Goal: Information Seeking & Learning: Learn about a topic

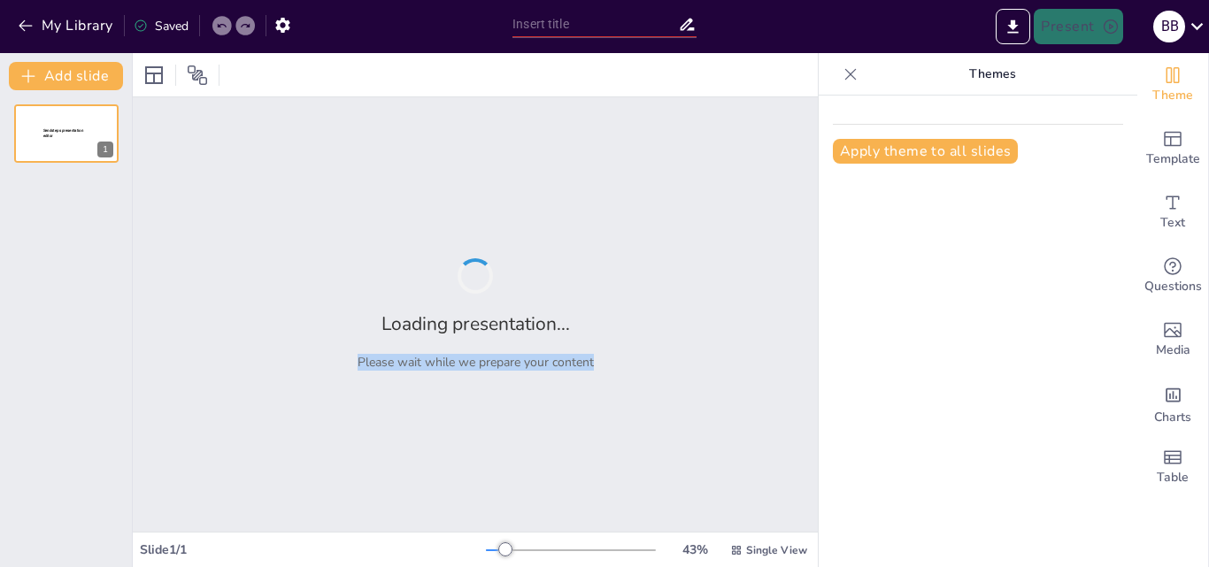
drag, startPoint x: 796, startPoint y: 205, endPoint x: 796, endPoint y: 216, distance: 10.6
click at [796, 216] on div "Loading presentation... Please wait while we prepare your content" at bounding box center [475, 314] width 685 height 435
type input "село [GEOGRAPHIC_DATA]"
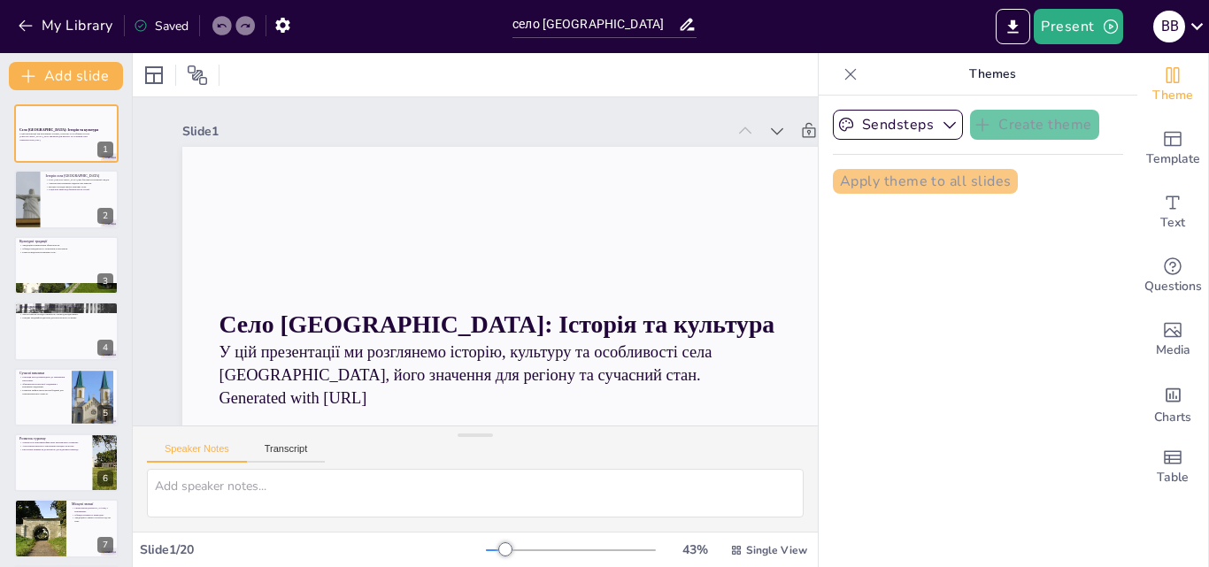
checkbox input "true"
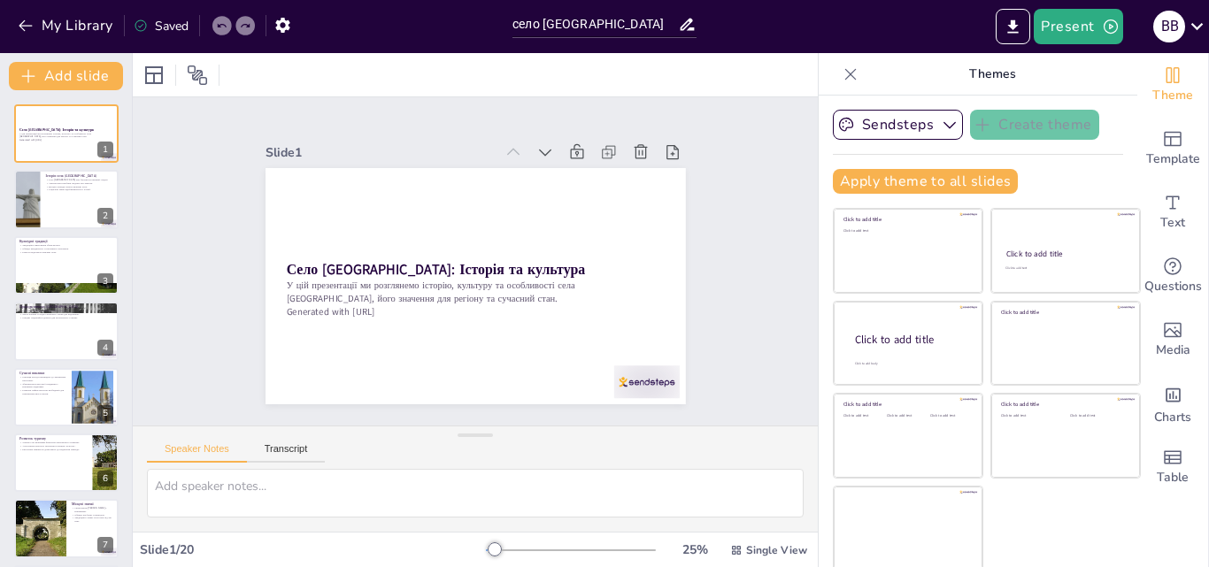
checkbox input "true"
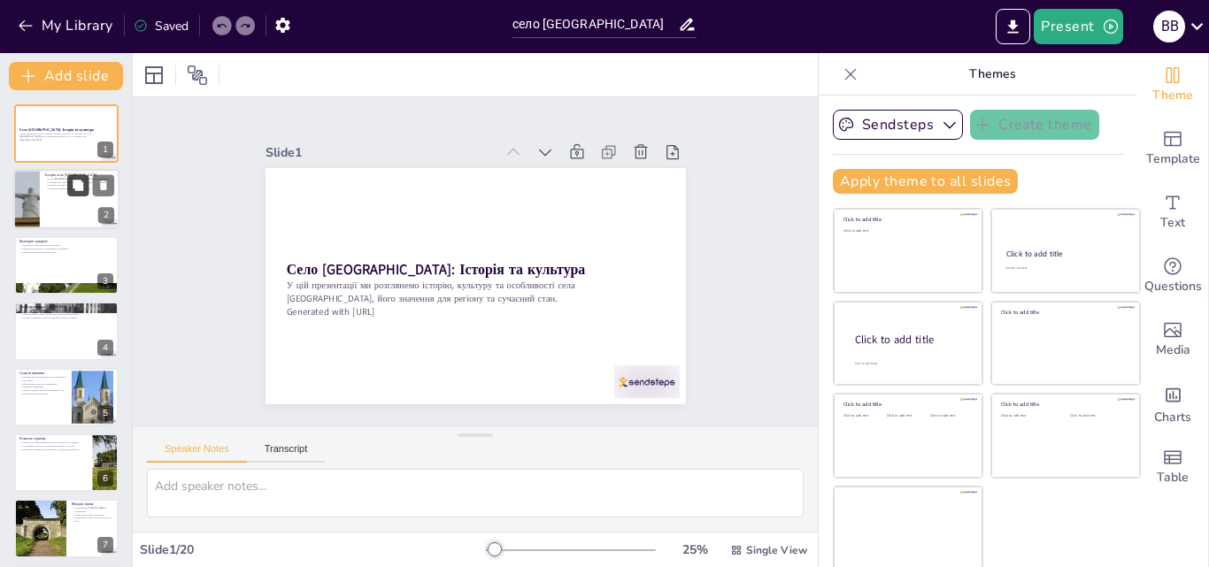
checkbox input "true"
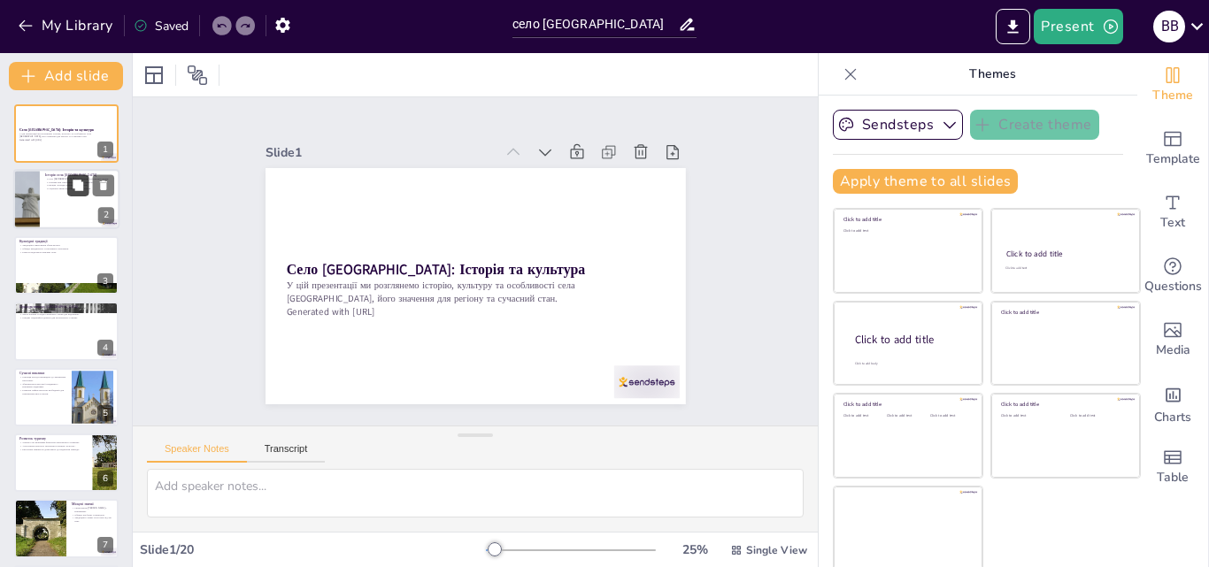
checkbox input "true"
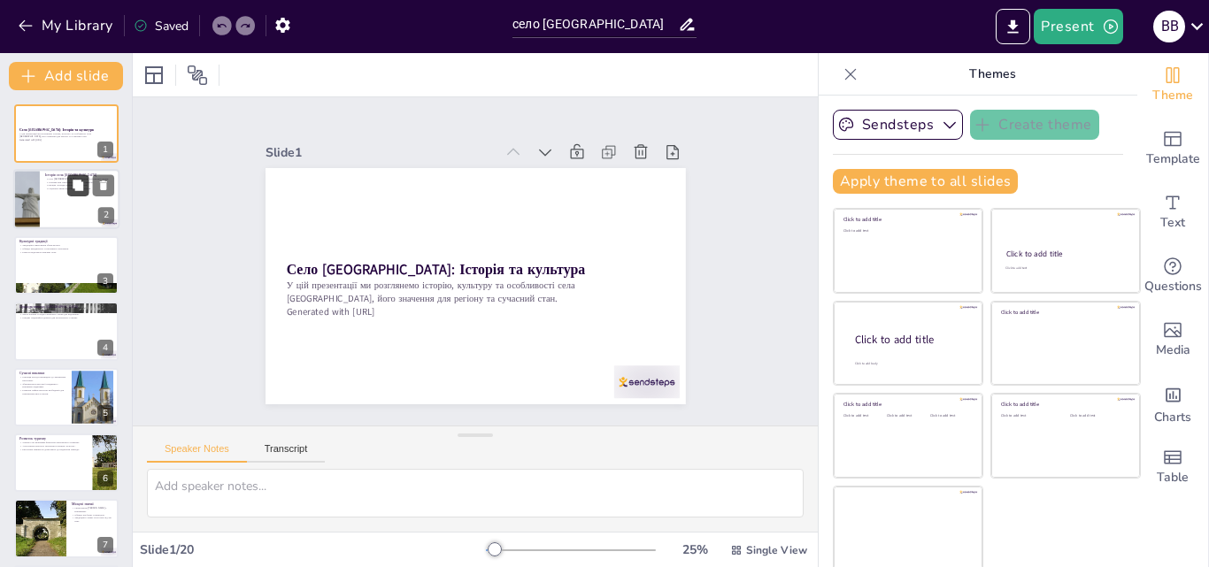
click at [67, 179] on button at bounding box center [77, 185] width 21 height 21
click at [78, 176] on button at bounding box center [77, 185] width 21 height 21
type textarea "Історичний спадок Рихтичів формувався протягом кількох століть, що робить його …"
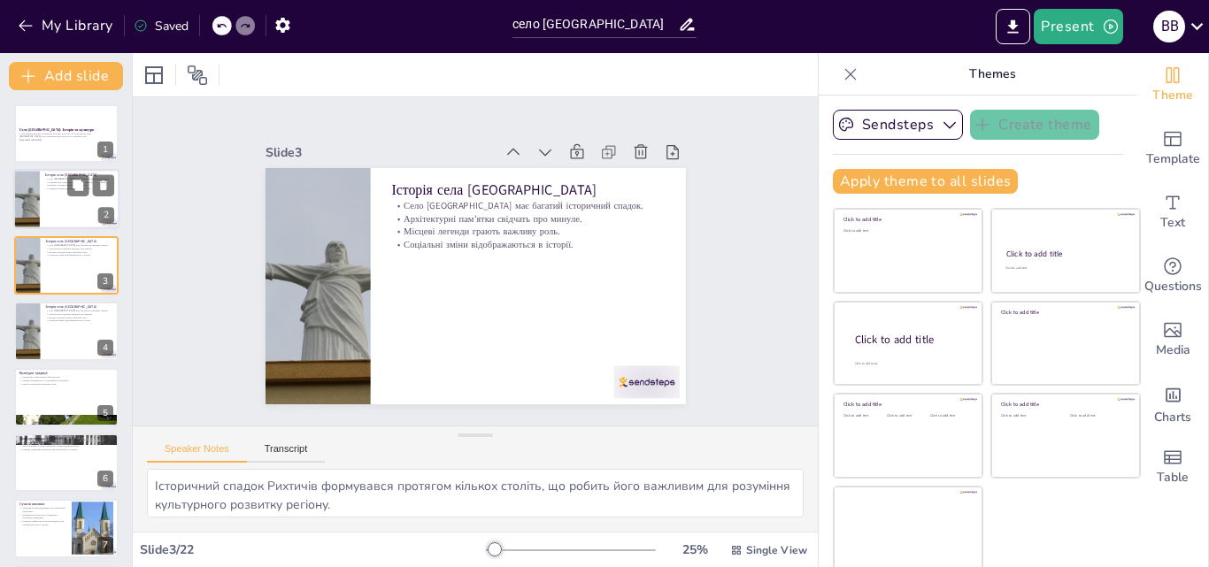
checkbox input "true"
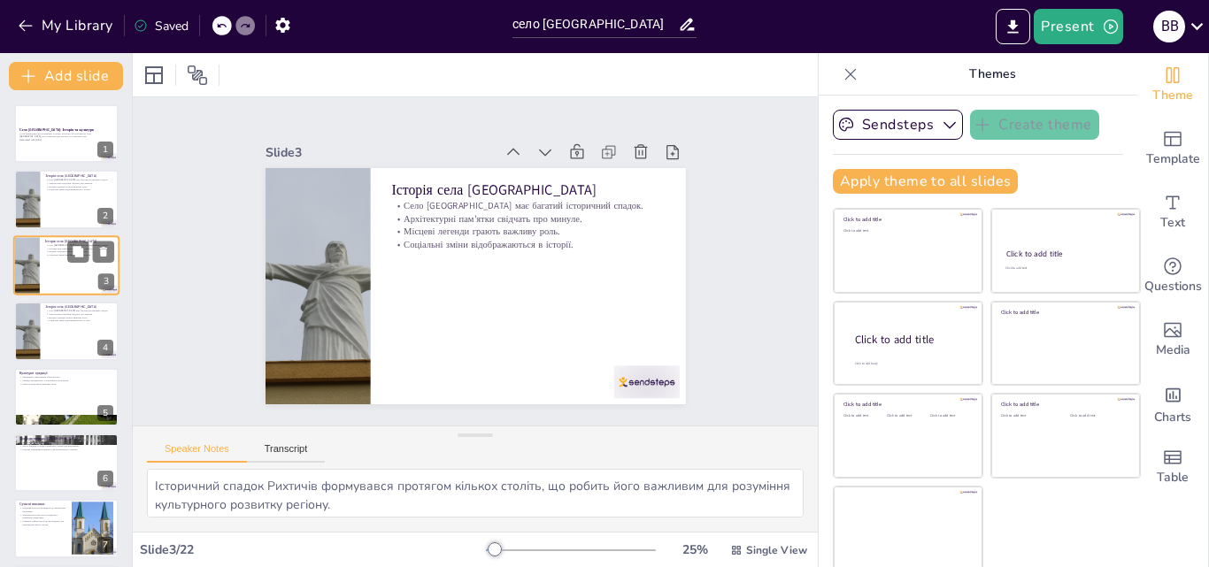
checkbox input "true"
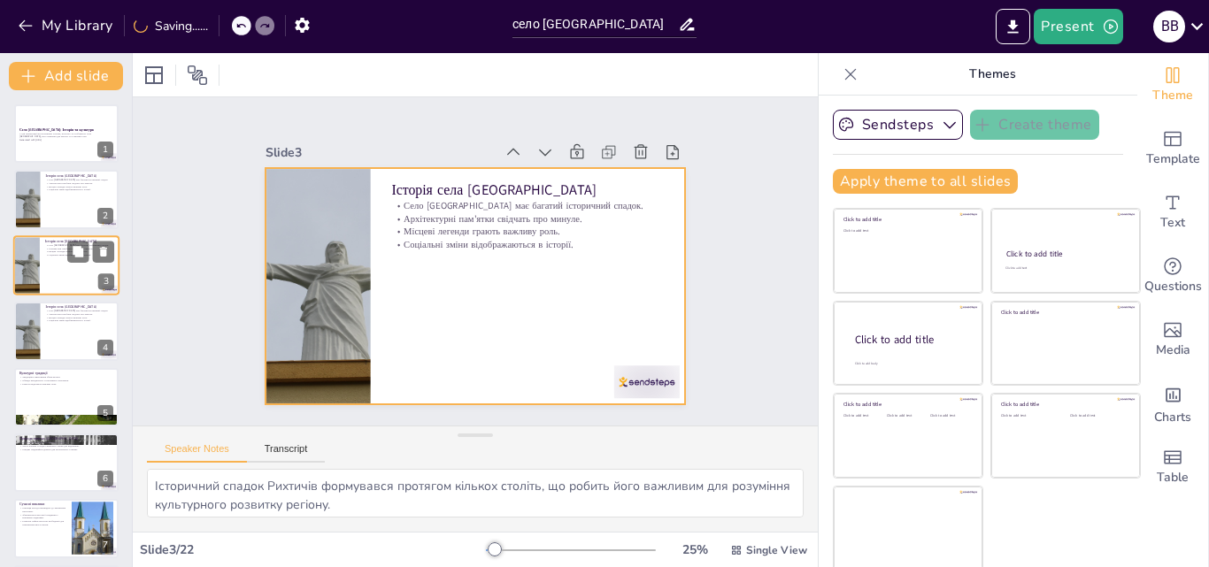
checkbox input "true"
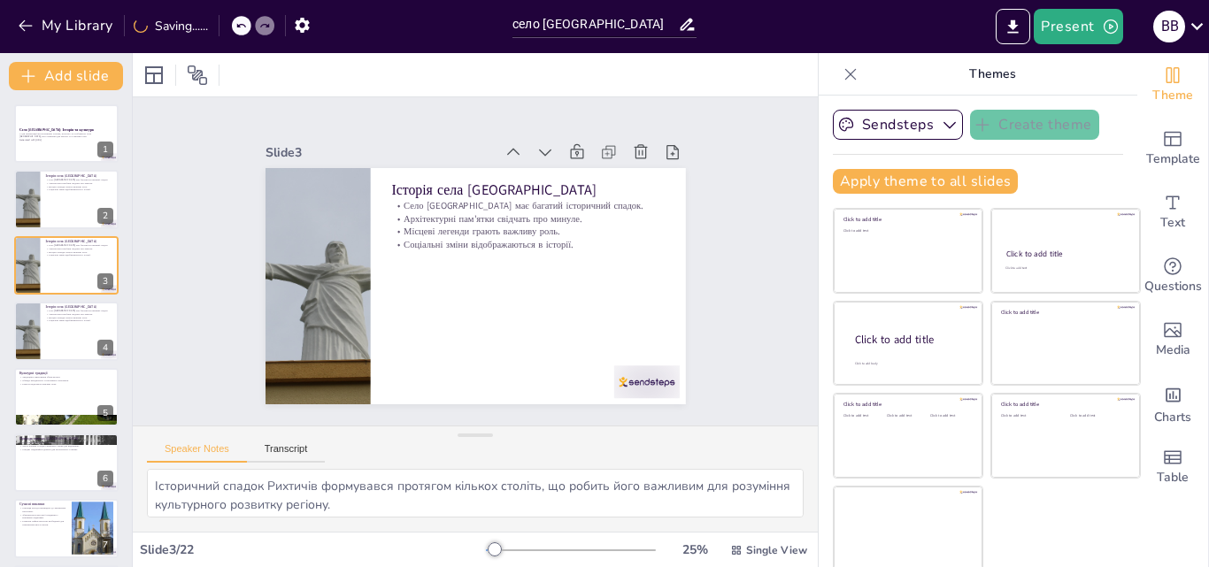
checkbox input "true"
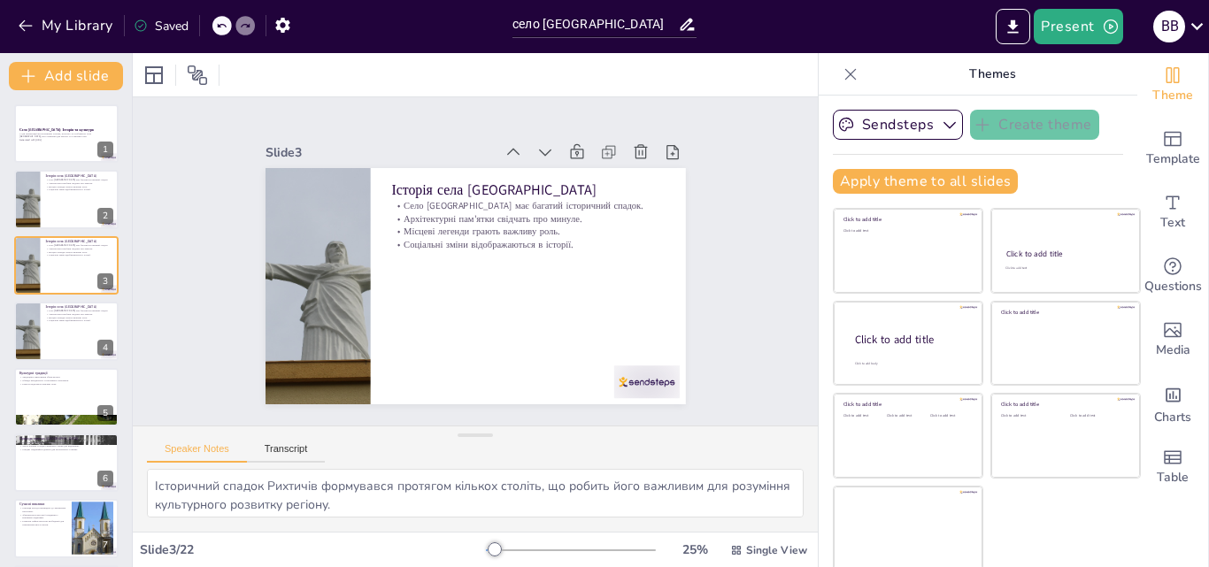
checkbox input "true"
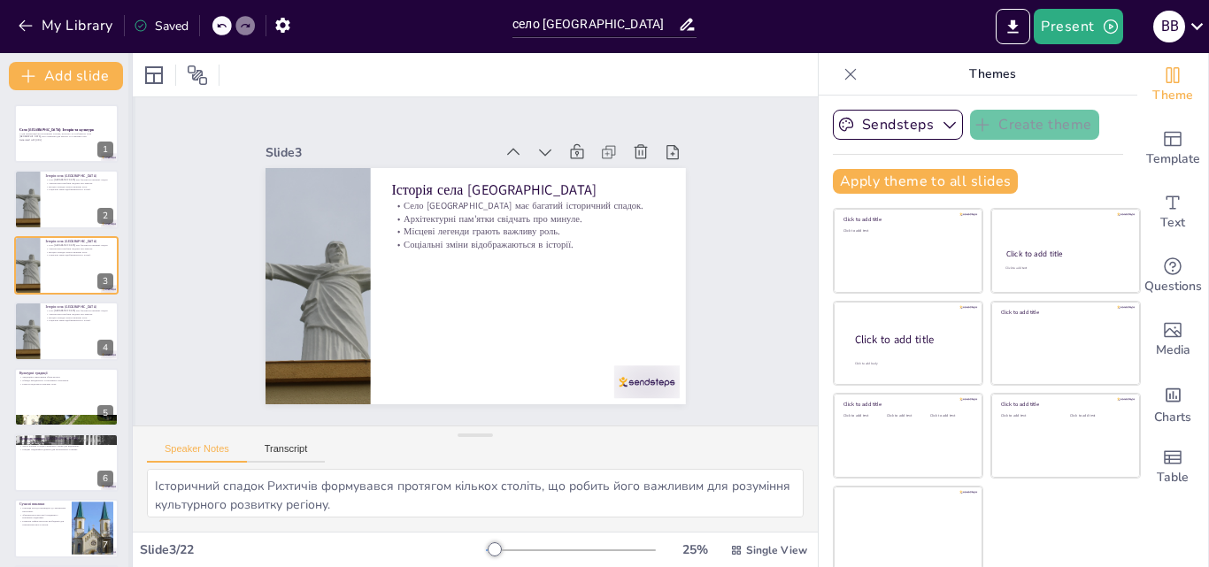
checkbox input "true"
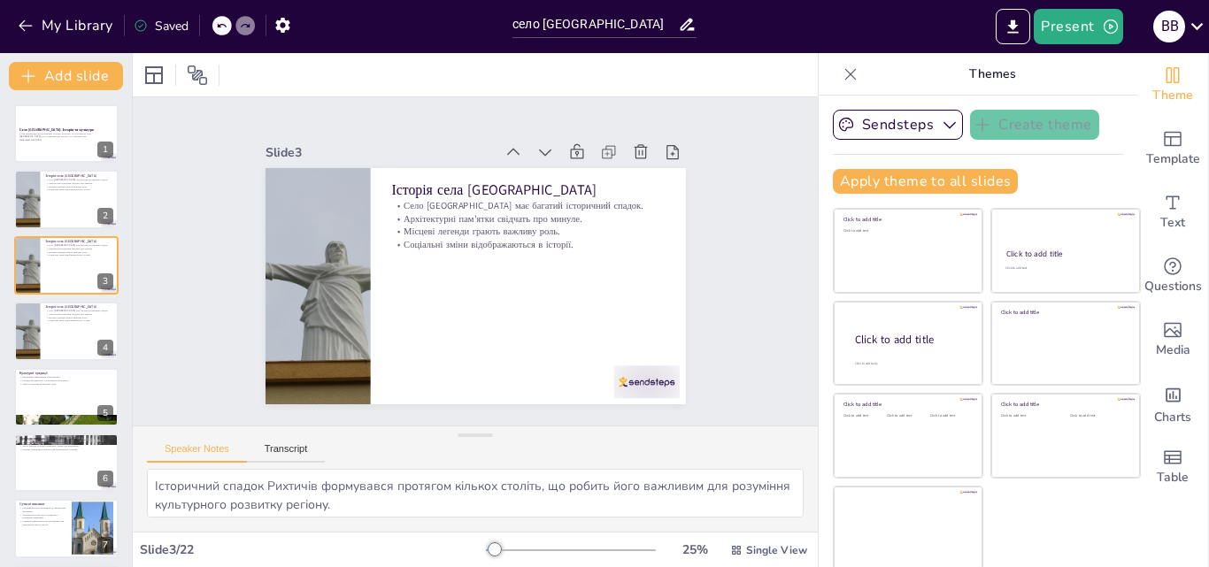
click at [133, 156] on div "Slide 1 Село [GEOGRAPHIC_DATA]: Історія та культура У цій презентації ми розгля…" at bounding box center [475, 261] width 685 height 328
checkbox input "true"
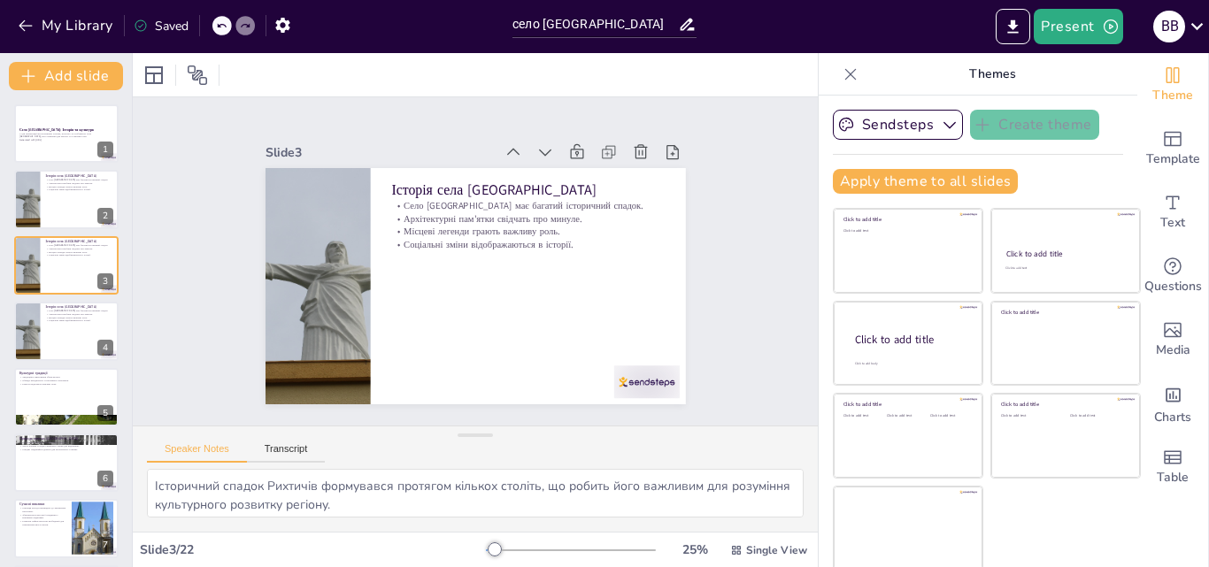
checkbox input "true"
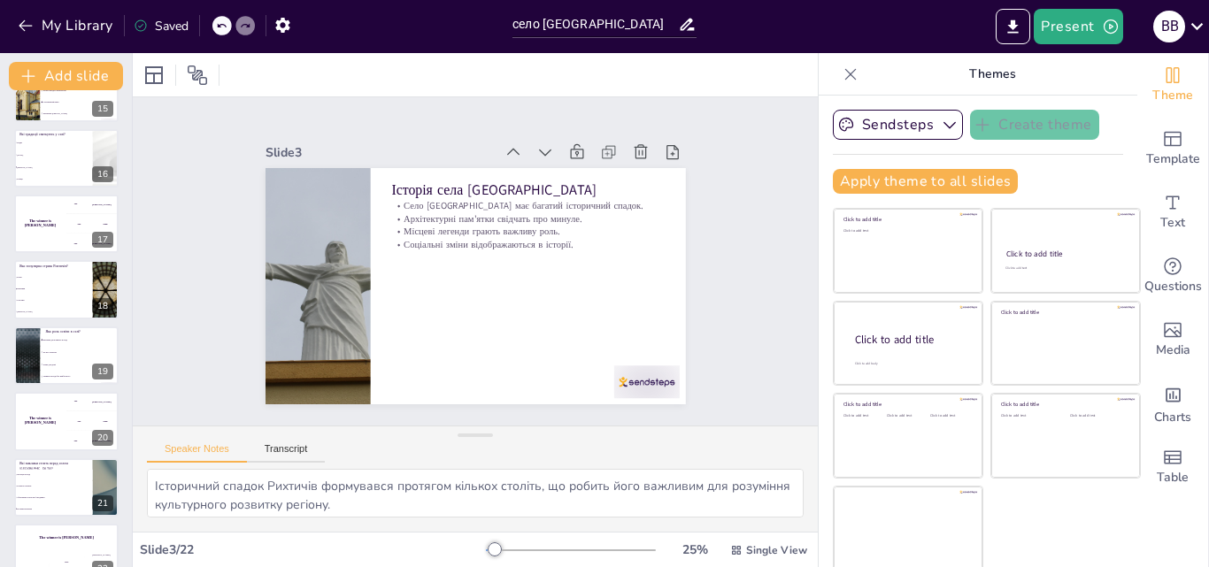
scroll to position [992, 0]
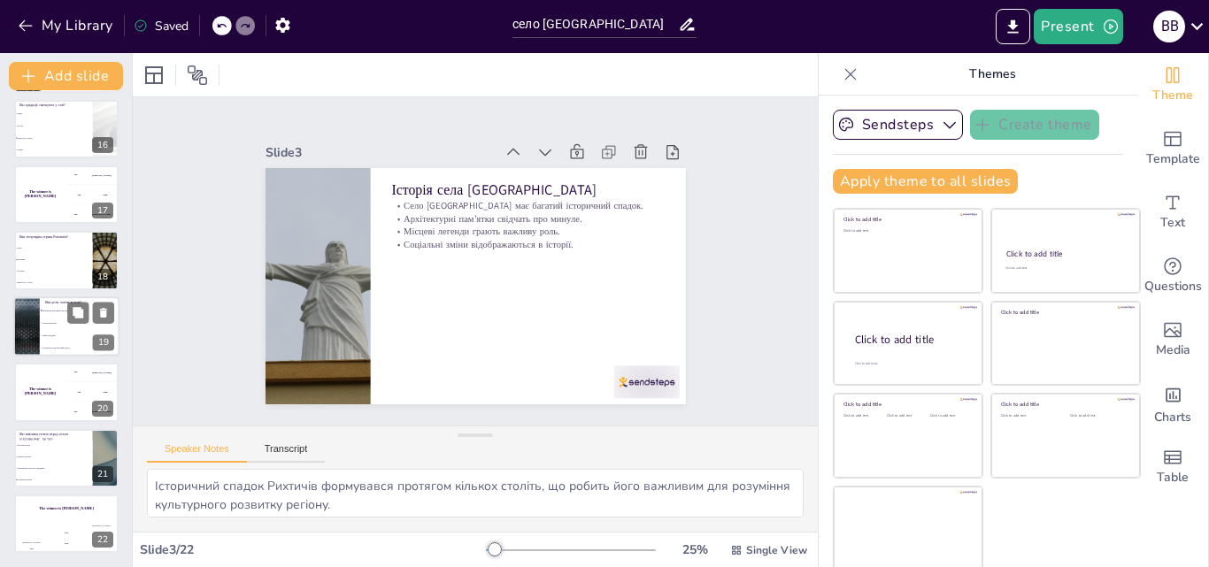
click at [41, 306] on li "Важлива для розвитку молоді" at bounding box center [80, 311] width 80 height 12
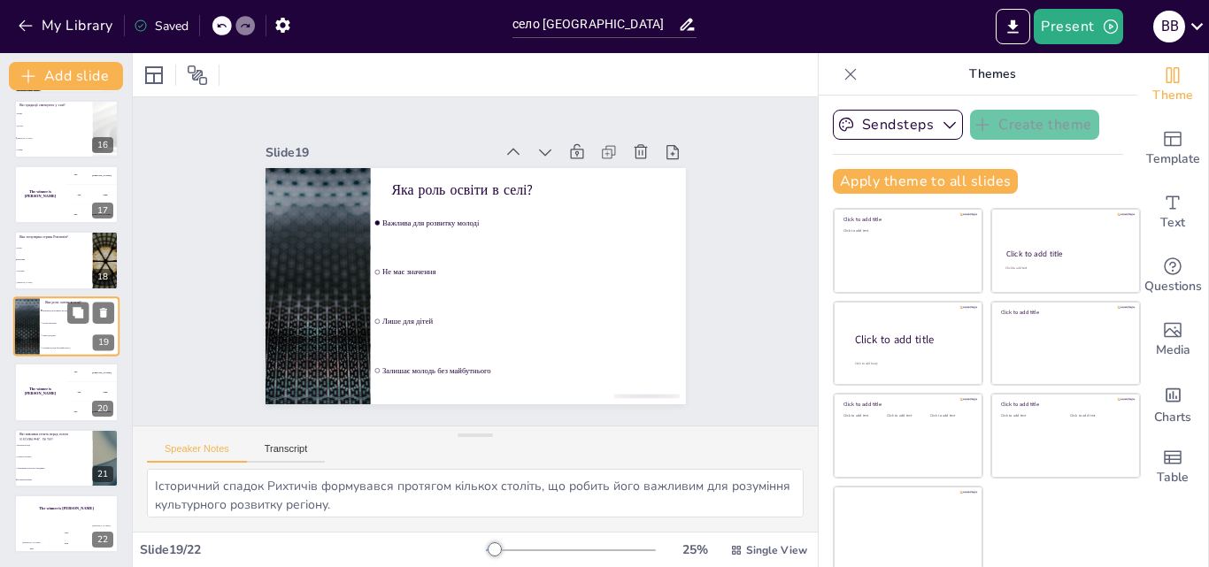
type textarea "Правильна відповідь - Важлива для розвитку молоді. Освіта є критично важливою д…"
checkbox input "true"
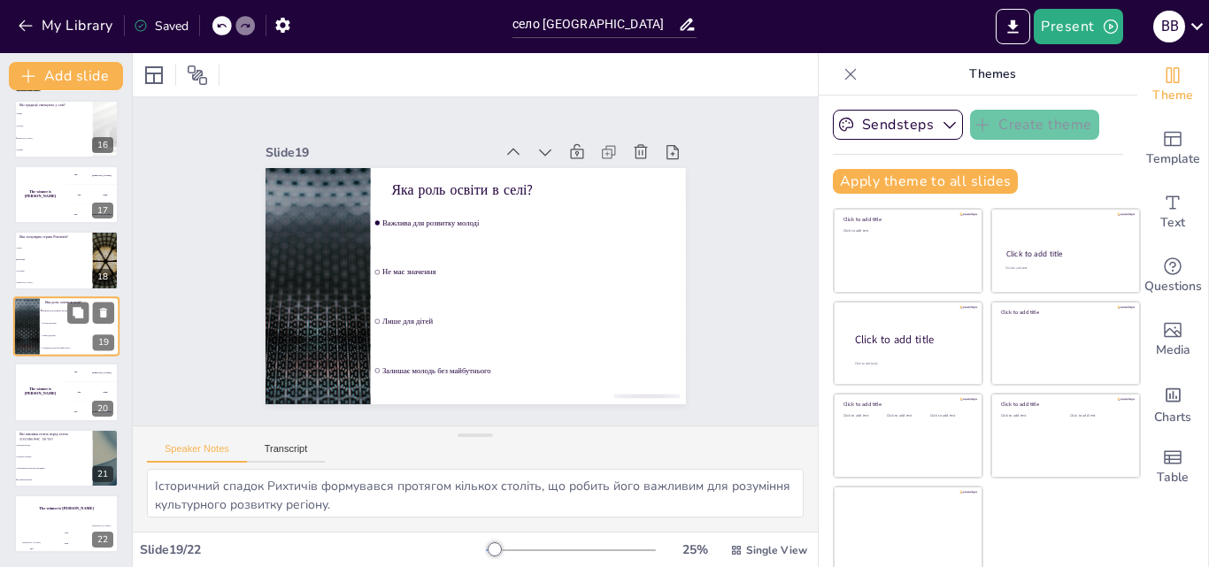
checkbox input "true"
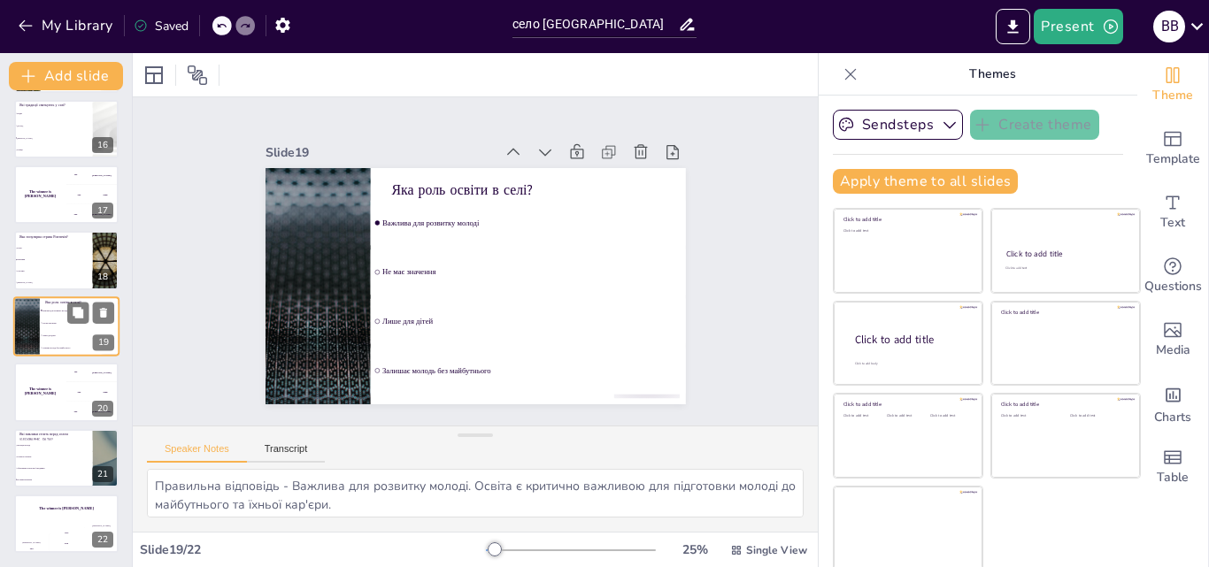
checkbox input "true"
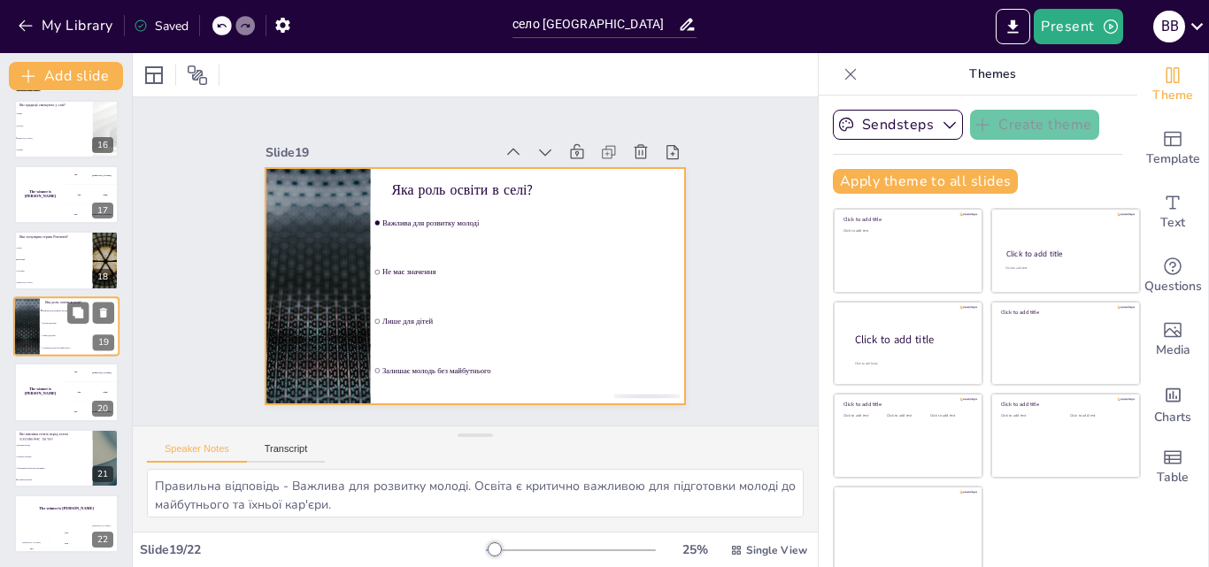
scroll to position [990, 0]
checkbox input "true"
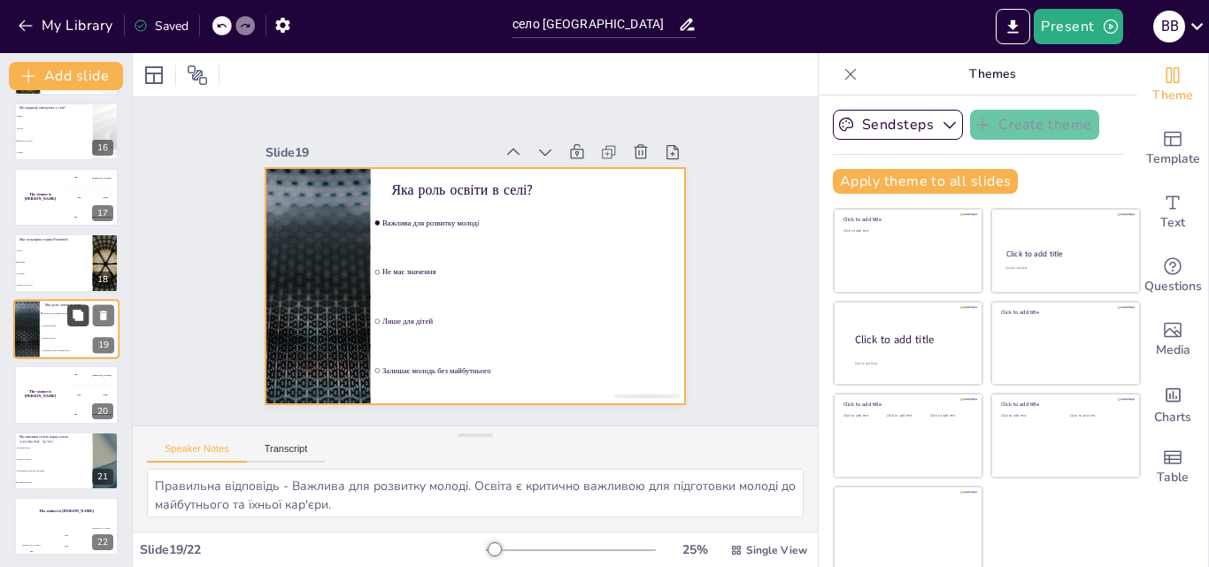
checkbox input "true"
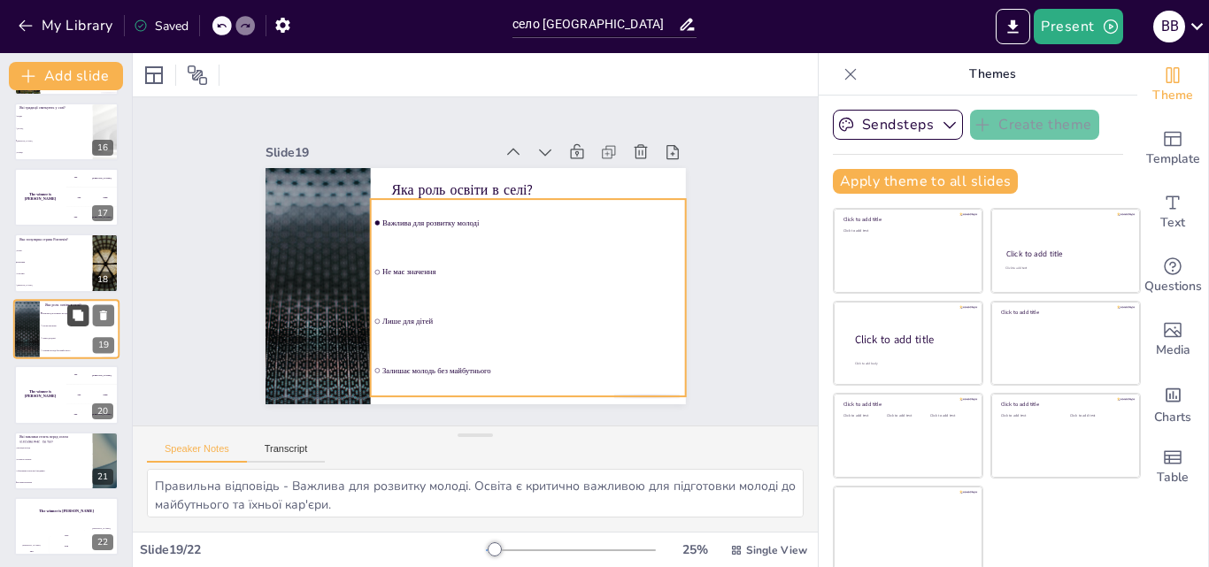
checkbox input "true"
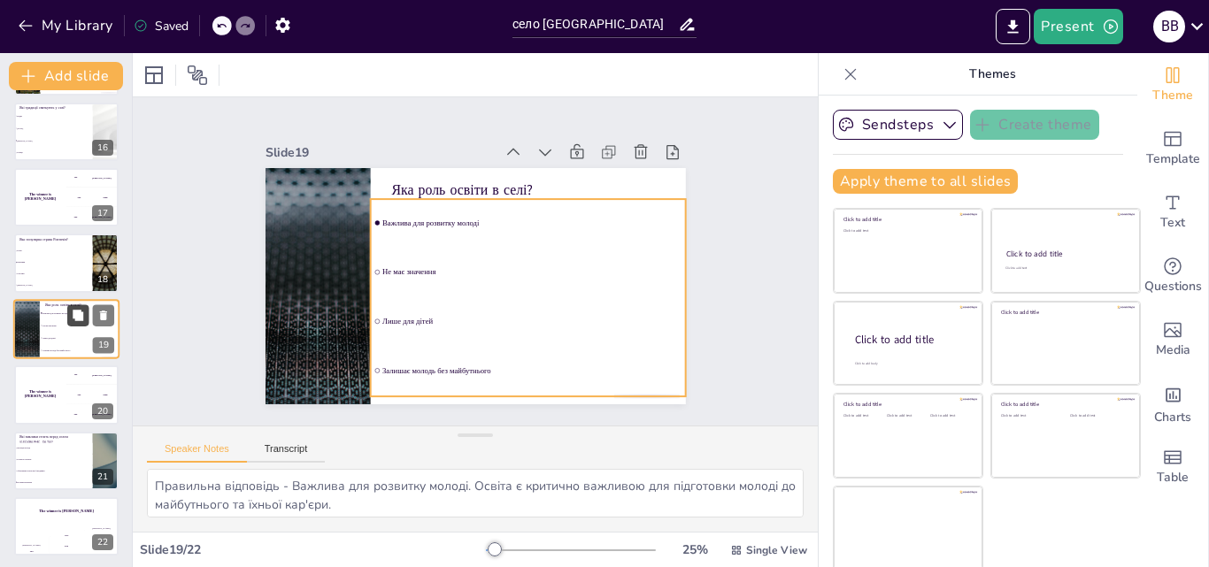
checkbox input "true"
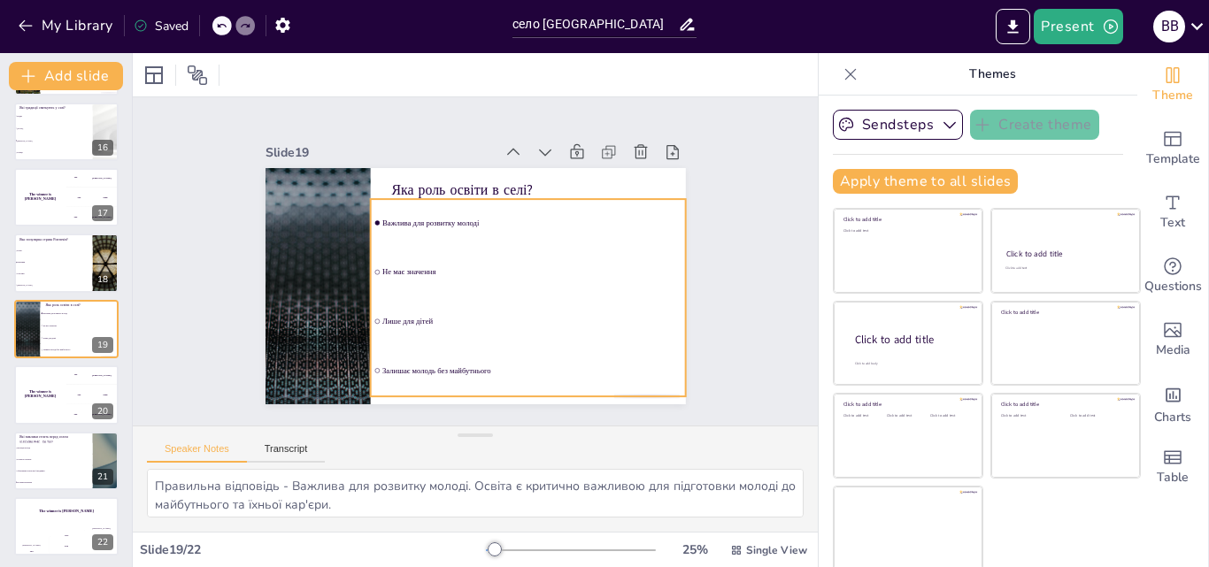
checkbox input "true"
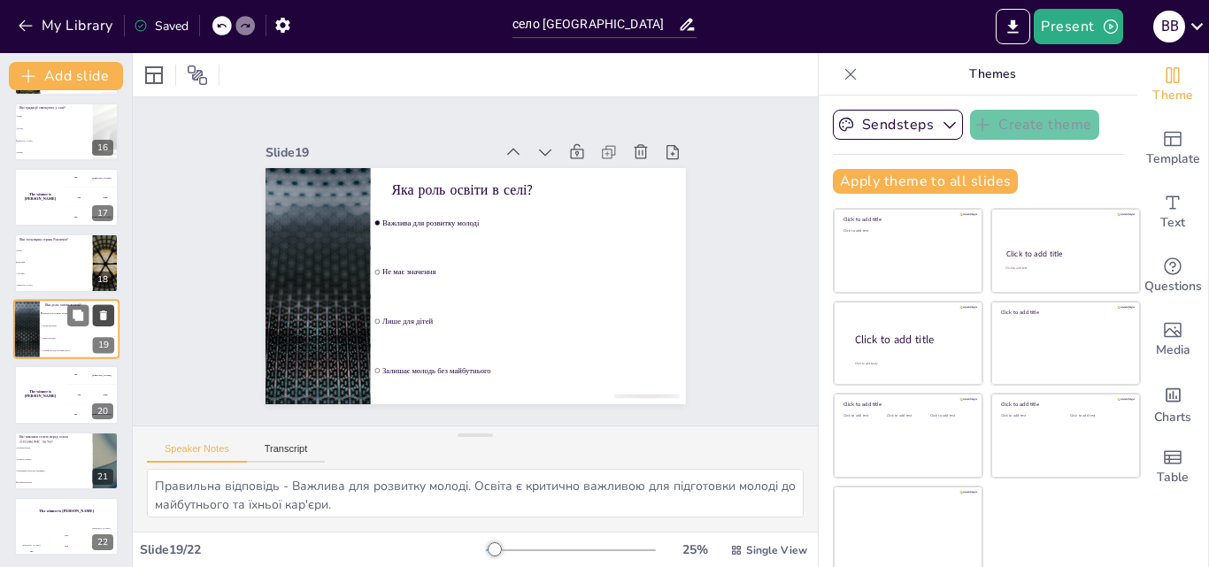
click at [101, 318] on icon at bounding box center [103, 316] width 7 height 10
checkbox input "true"
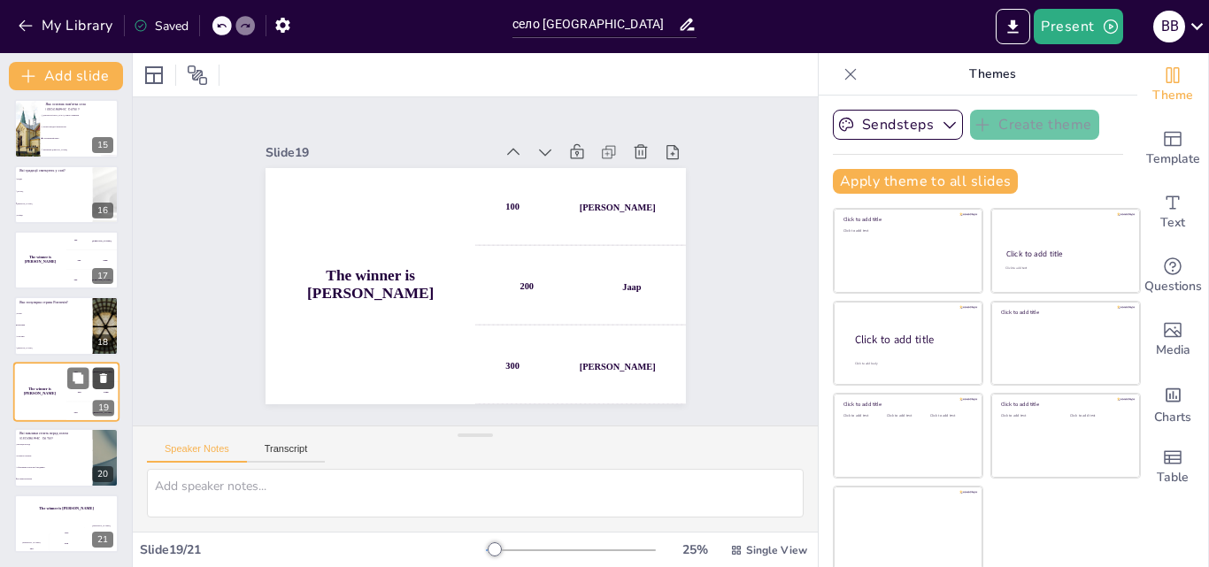
scroll to position [927, 0]
click at [104, 307] on icon at bounding box center [103, 312] width 12 height 12
type textarea "Правильна відповідь - Всі вищезазначені. Село Рихтичі стикається з багатьма вик…"
checkbox input "true"
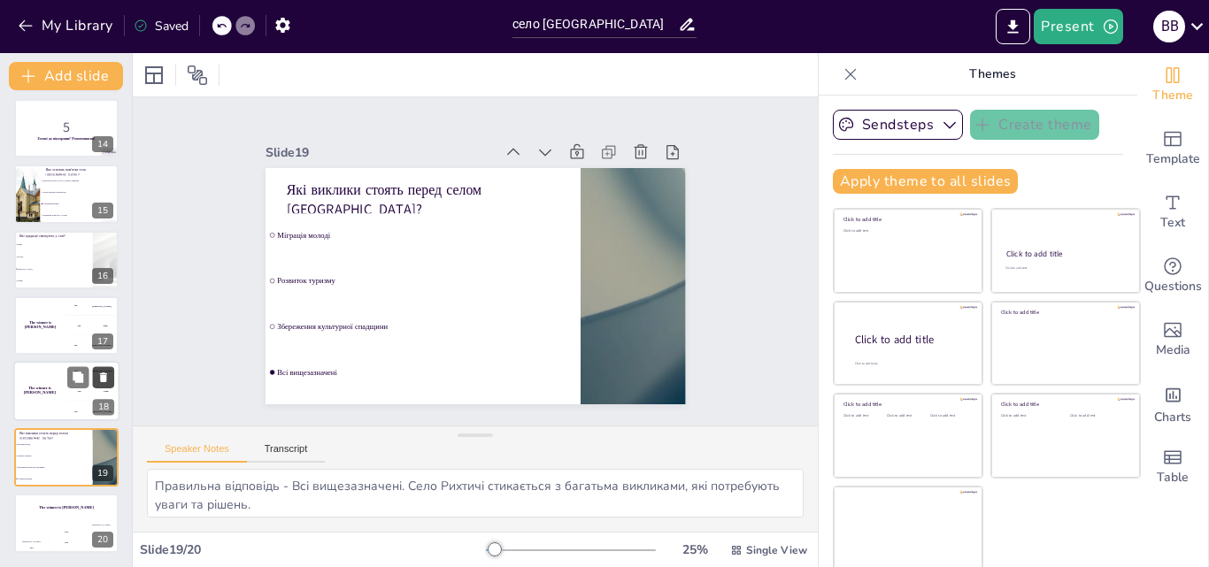
scroll to position [861, 0]
checkbox input "true"
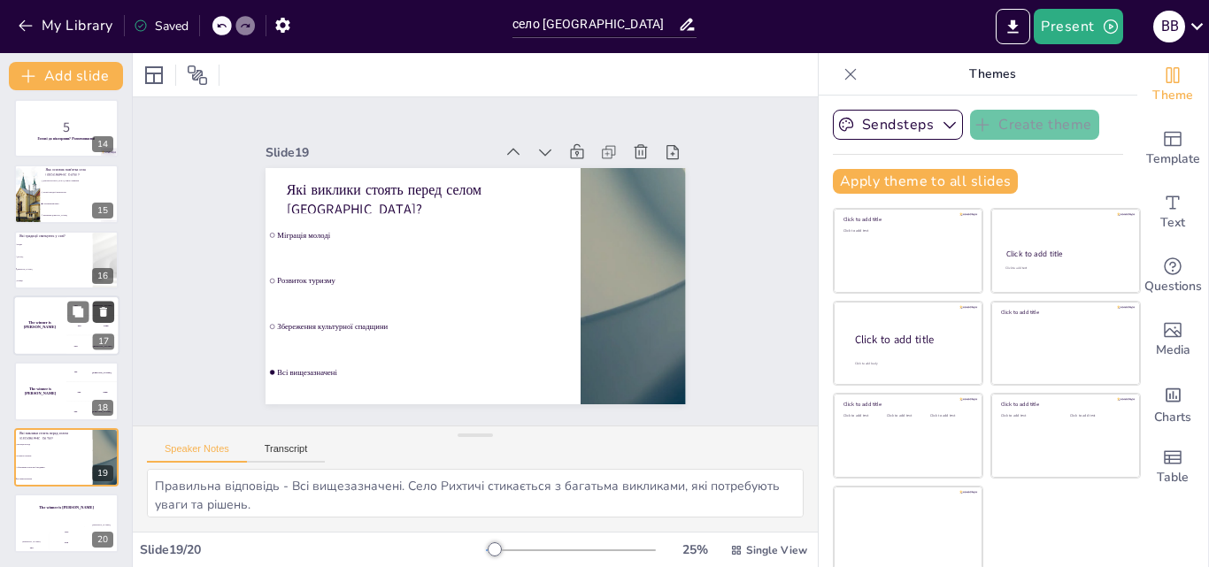
checkbox input "true"
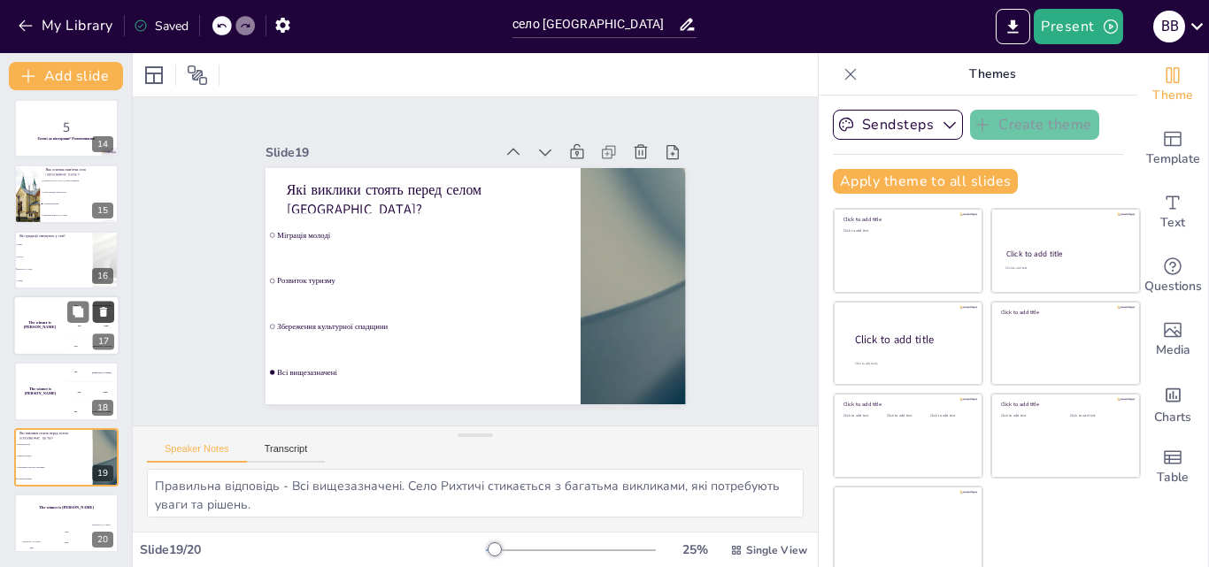
checkbox input "true"
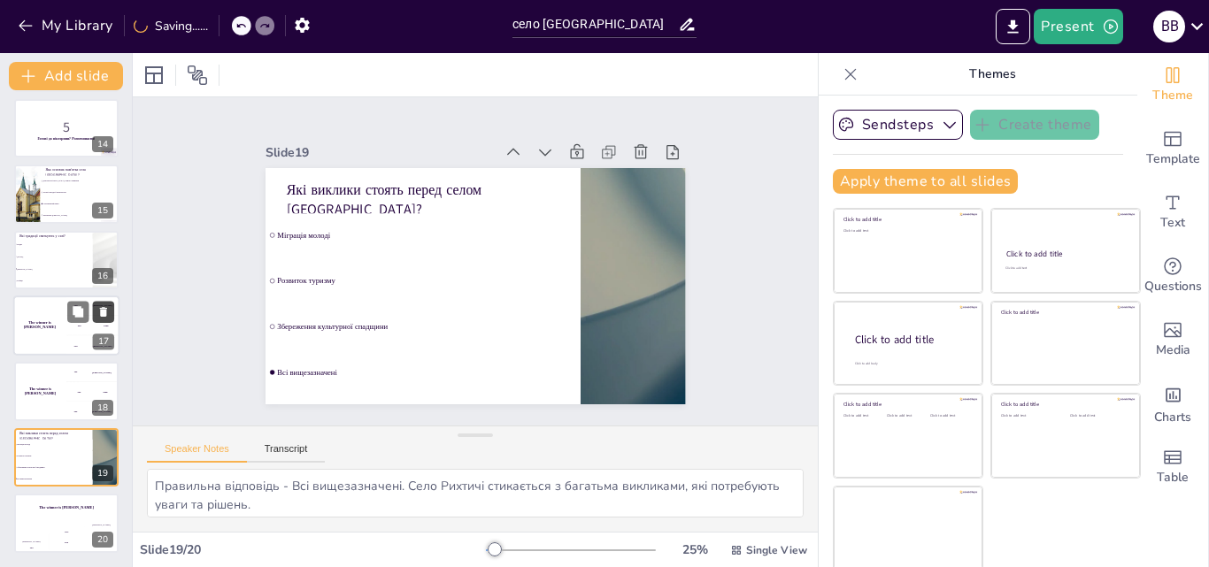
checkbox input "true"
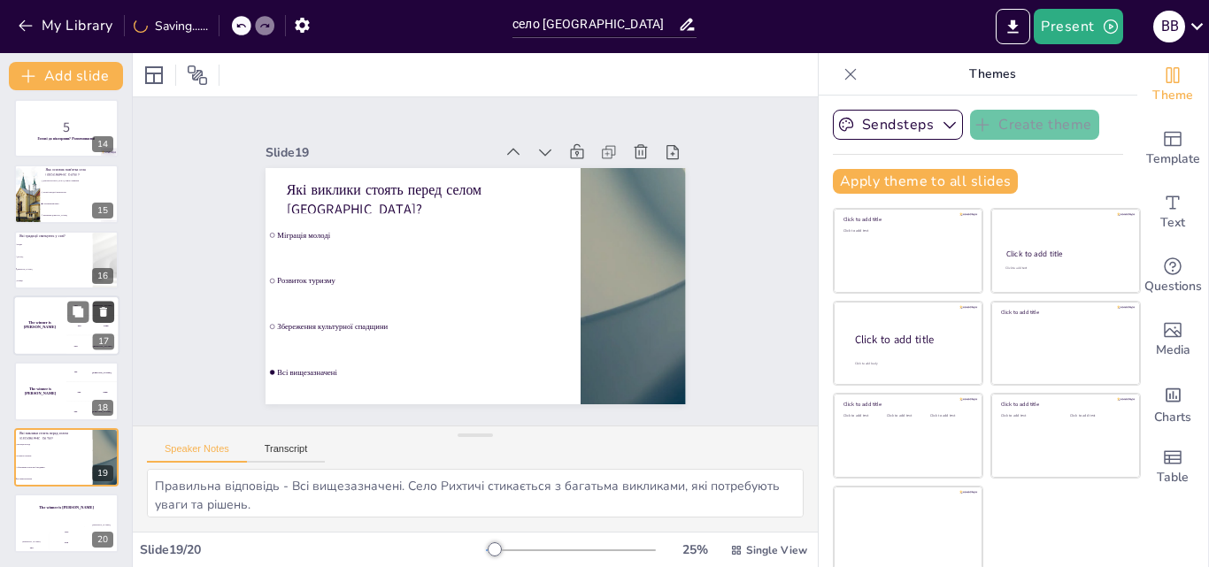
checkbox input "true"
click at [107, 317] on icon at bounding box center [103, 312] width 12 height 12
checkbox input "true"
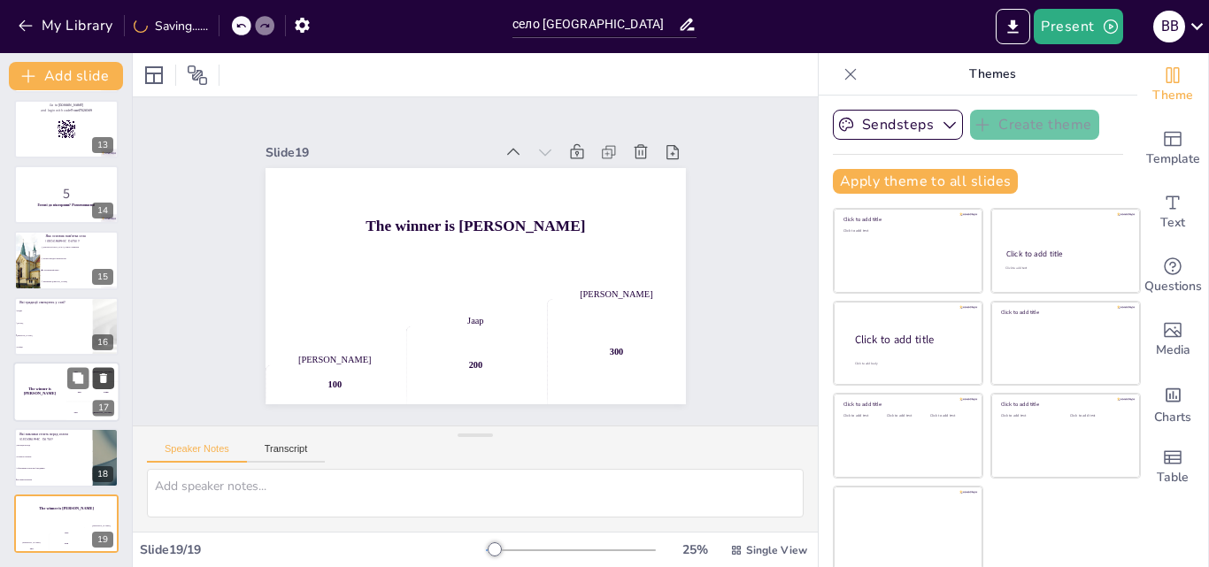
scroll to position [795, 0]
click at [107, 317] on icon at bounding box center [102, 313] width 12 height 12
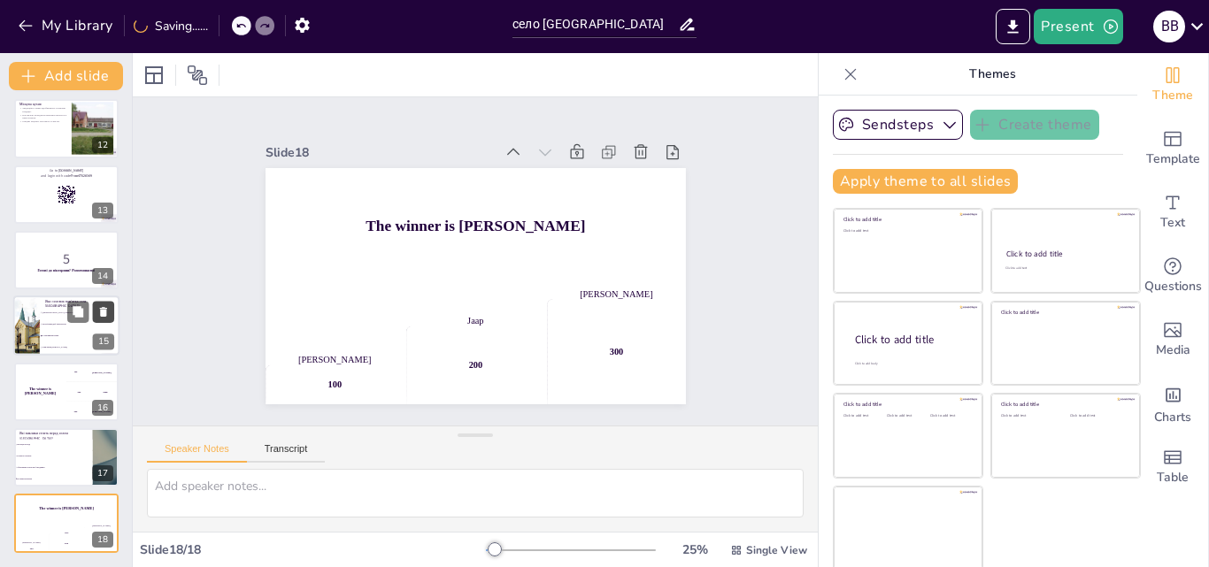
scroll to position [729, 0]
checkbox input "true"
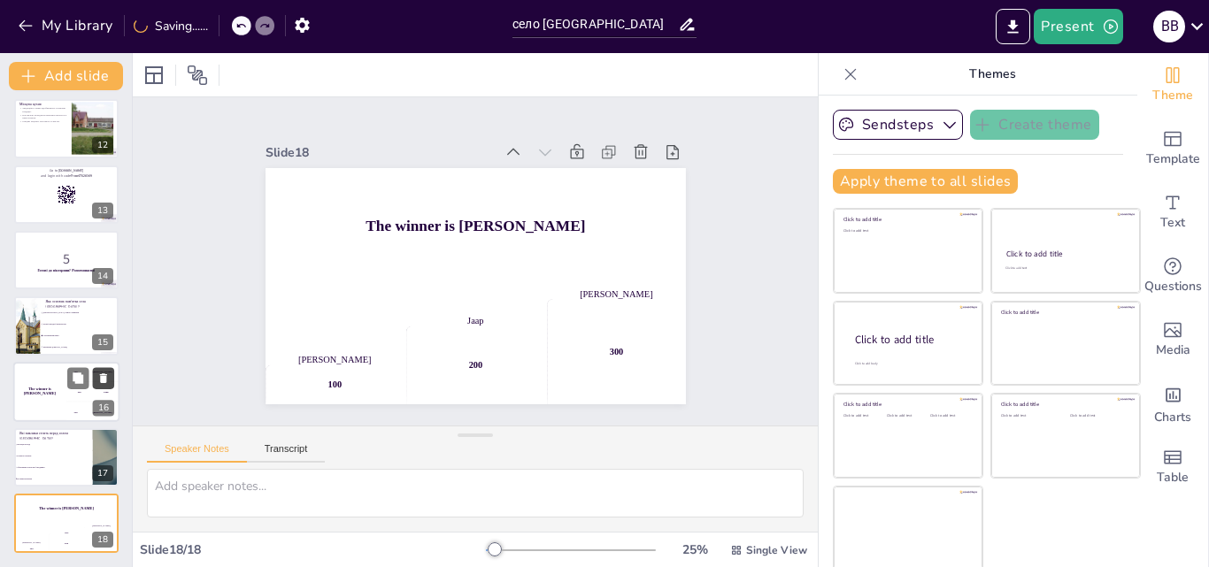
checkbox input "true"
click at [100, 380] on icon at bounding box center [103, 378] width 12 height 12
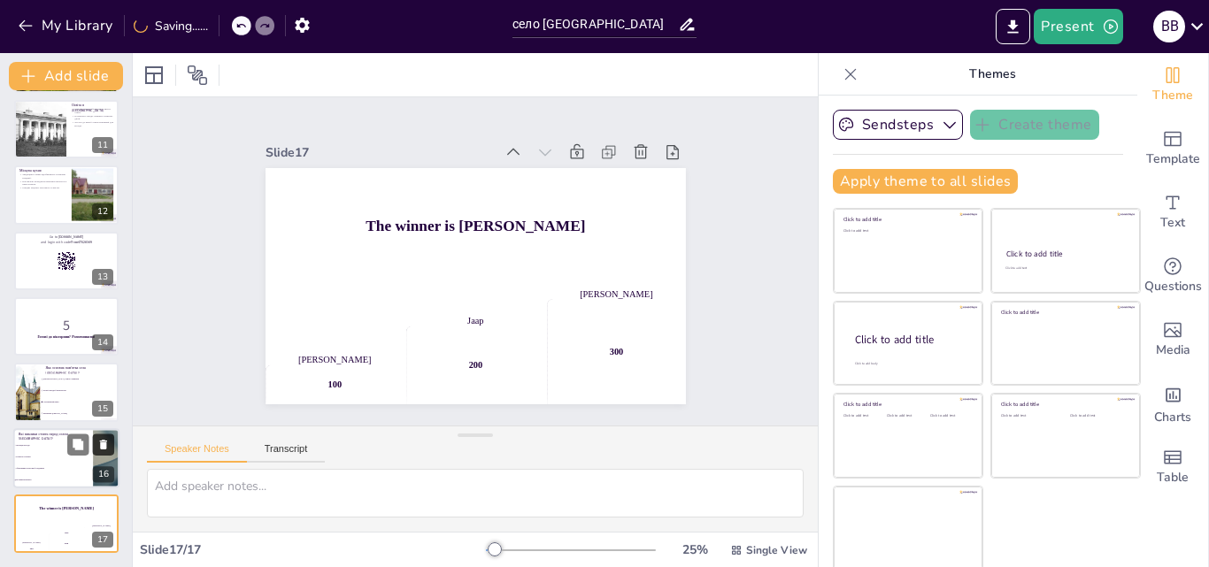
scroll to position [663, 0]
checkbox input "true"
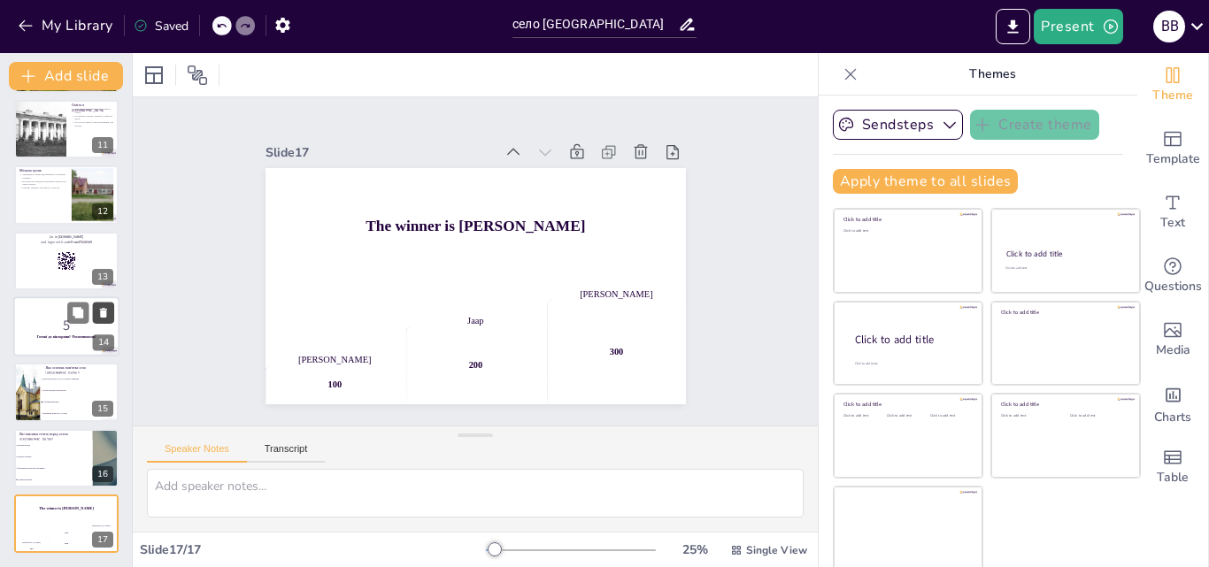
checkbox input "true"
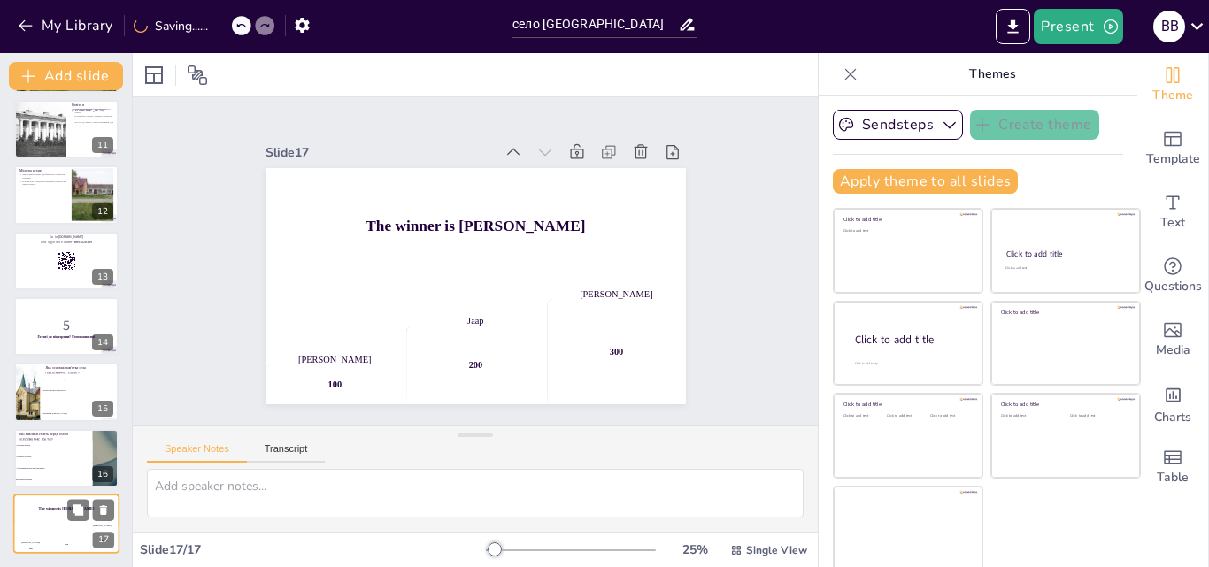
checkbox input "true"
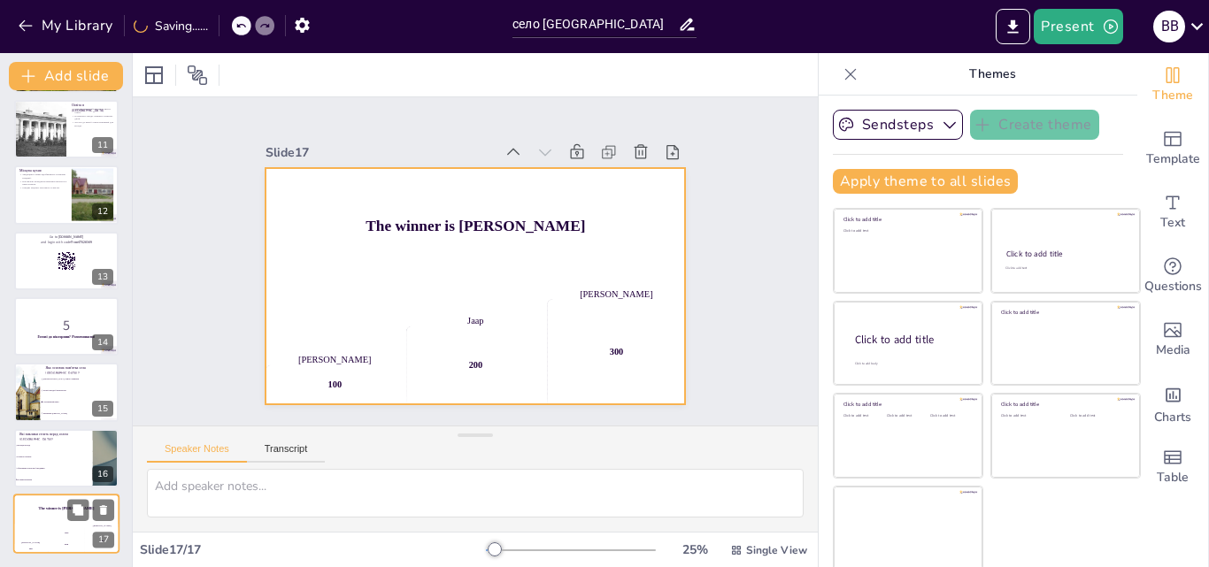
checkbox input "true"
click at [85, 528] on div "300" at bounding box center [101, 541] width 35 height 27
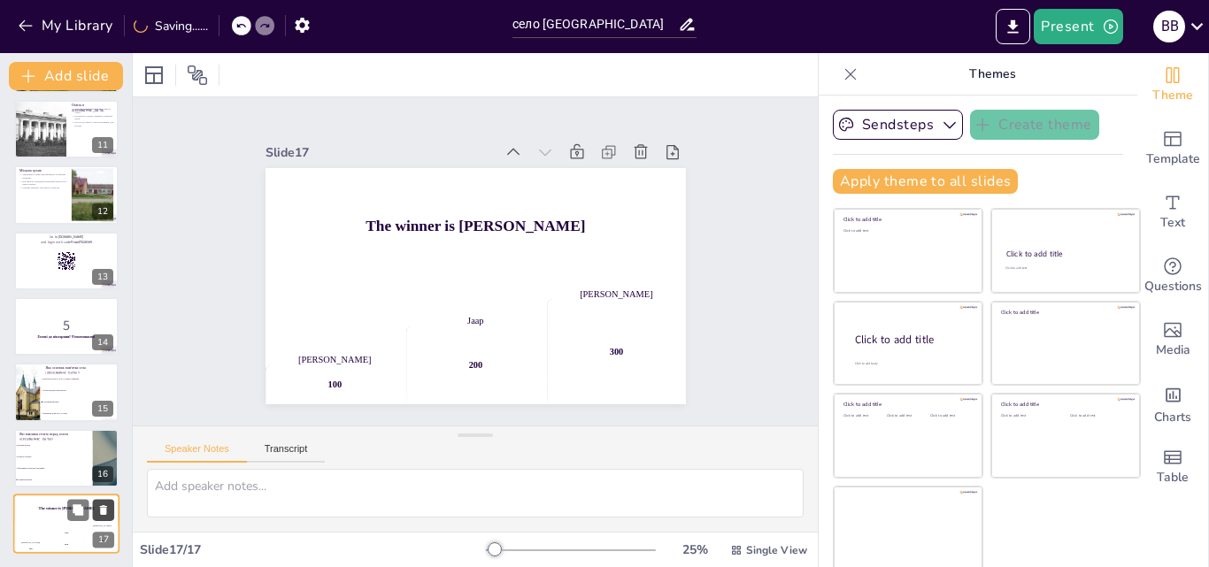
checkbox input "true"
click at [105, 502] on button at bounding box center [103, 509] width 21 height 21
type textarea "Правильна відповідь - Всі вищезазначені. Село Рихтичі стикається з багатьма вик…"
checkbox input "true"
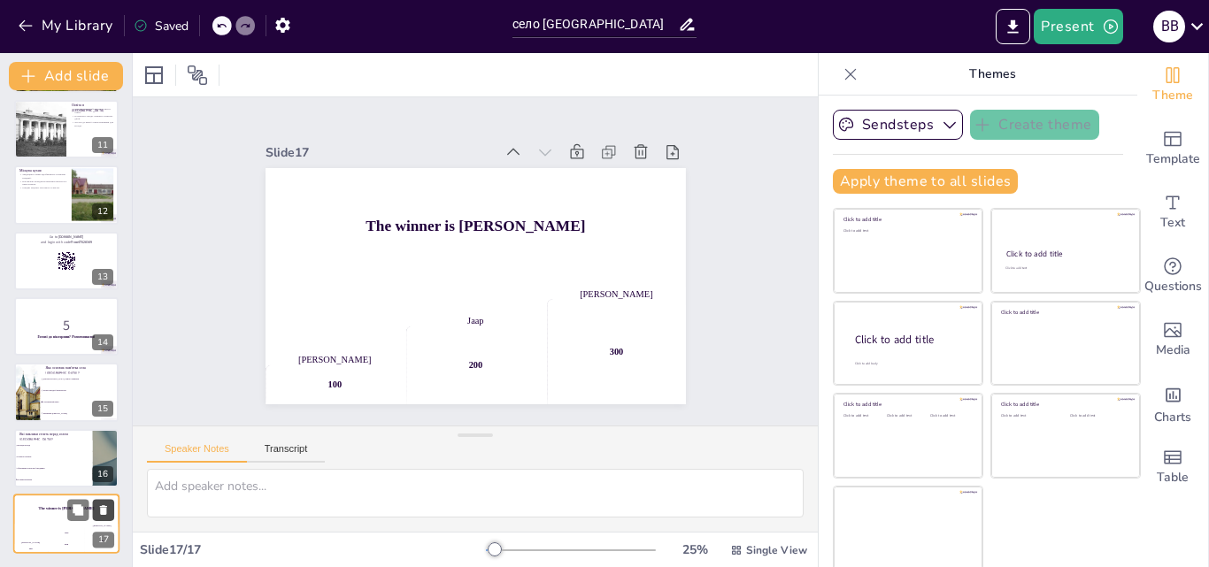
checkbox input "true"
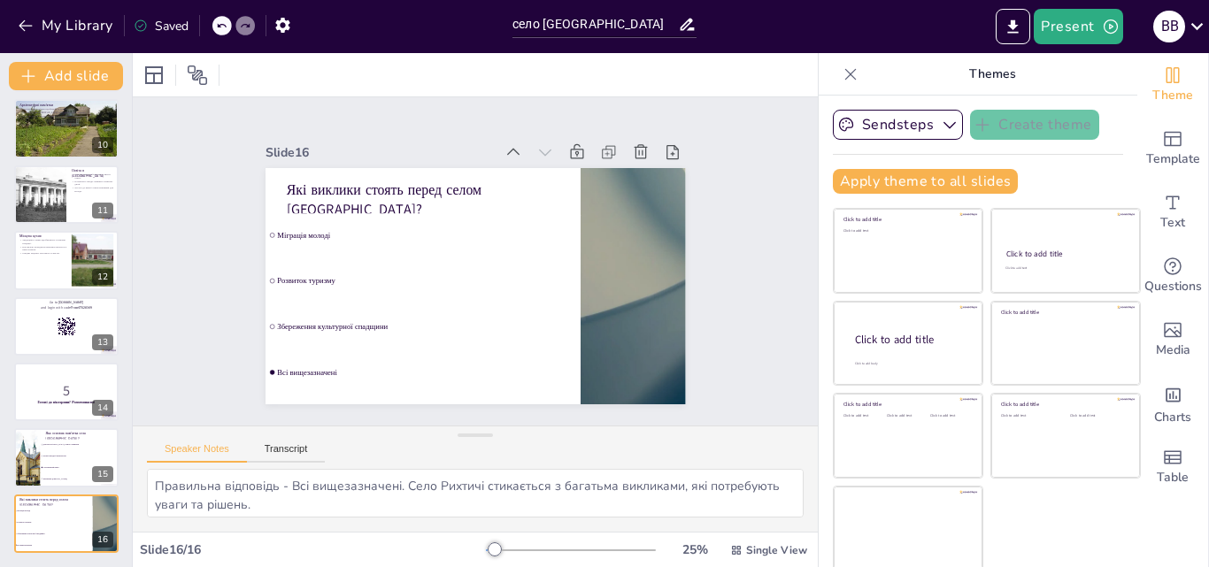
checkbox input "true"
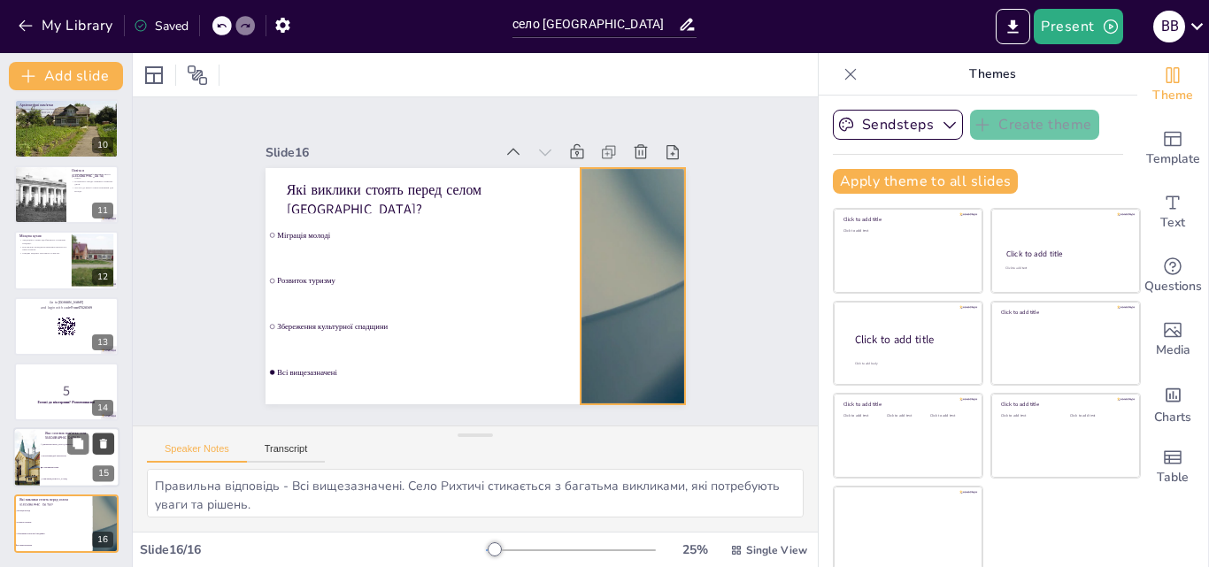
checkbox input "true"
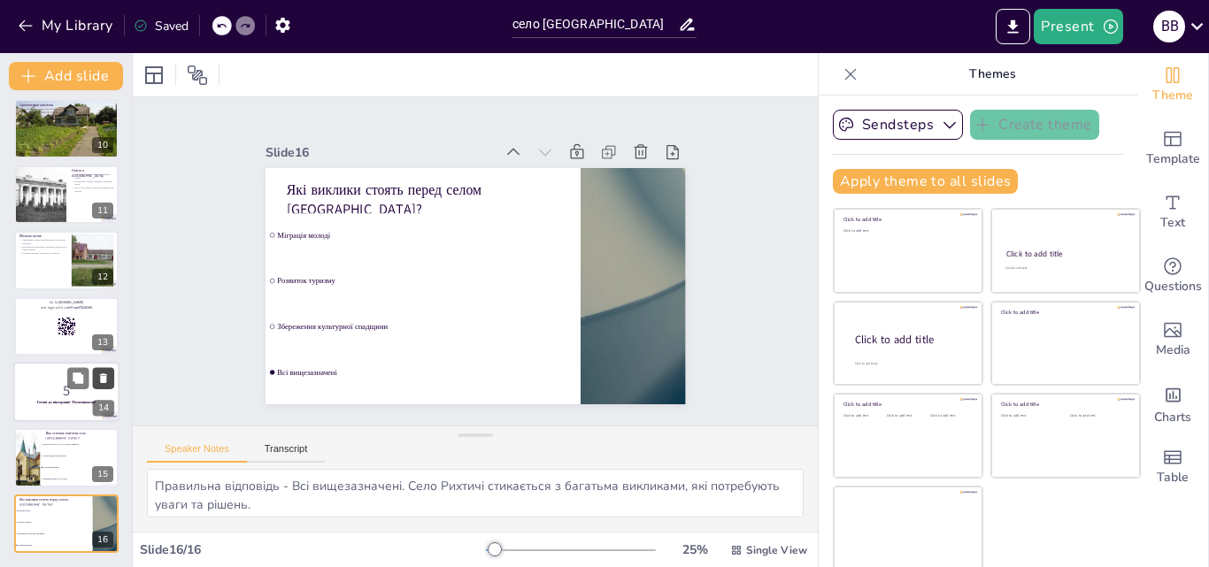
checkbox input "true"
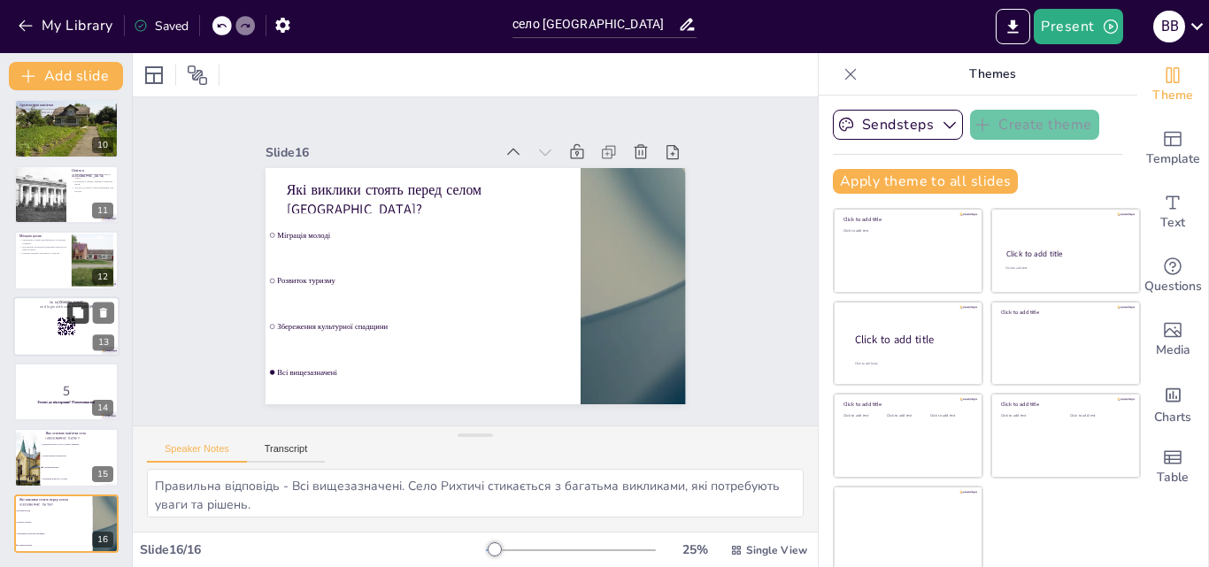
checkbox input "true"
click at [77, 316] on icon at bounding box center [78, 312] width 11 height 11
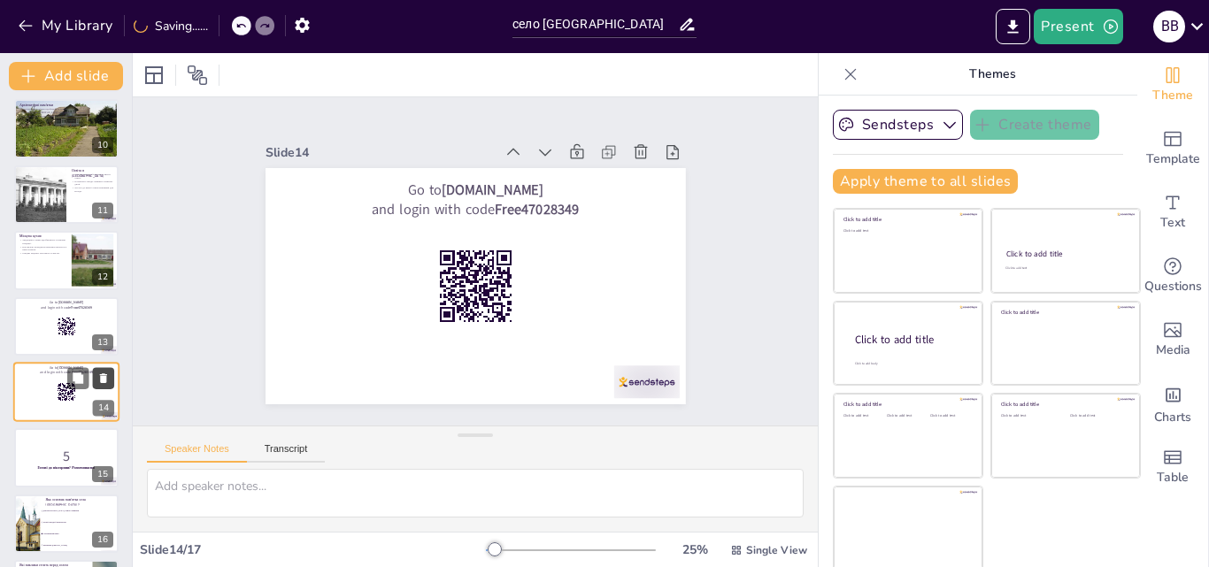
checkbox input "true"
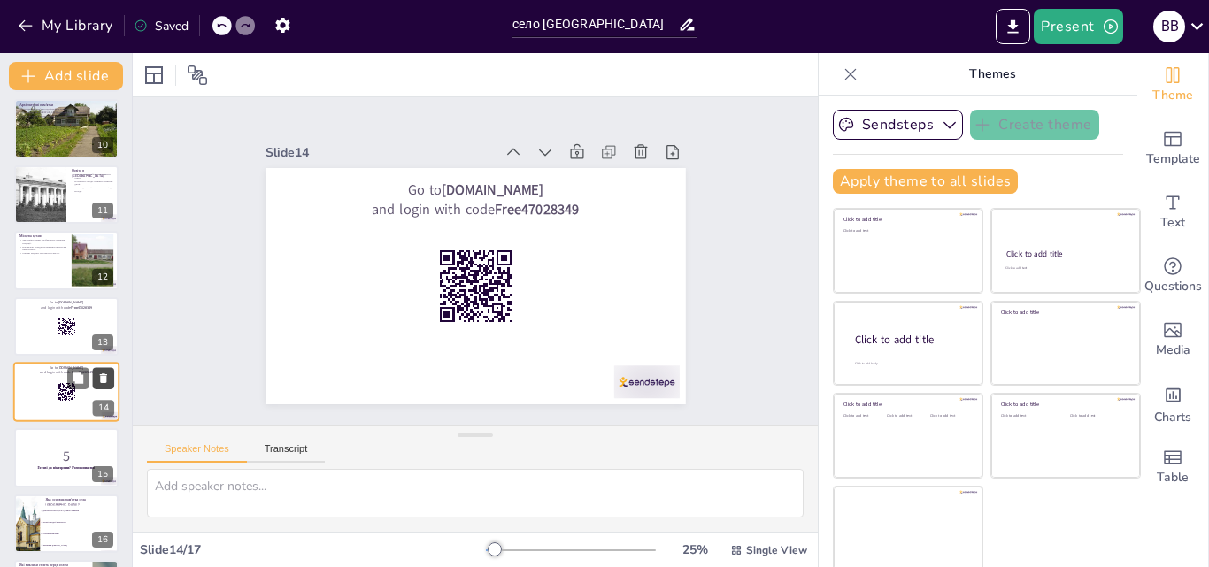
checkbox input "true"
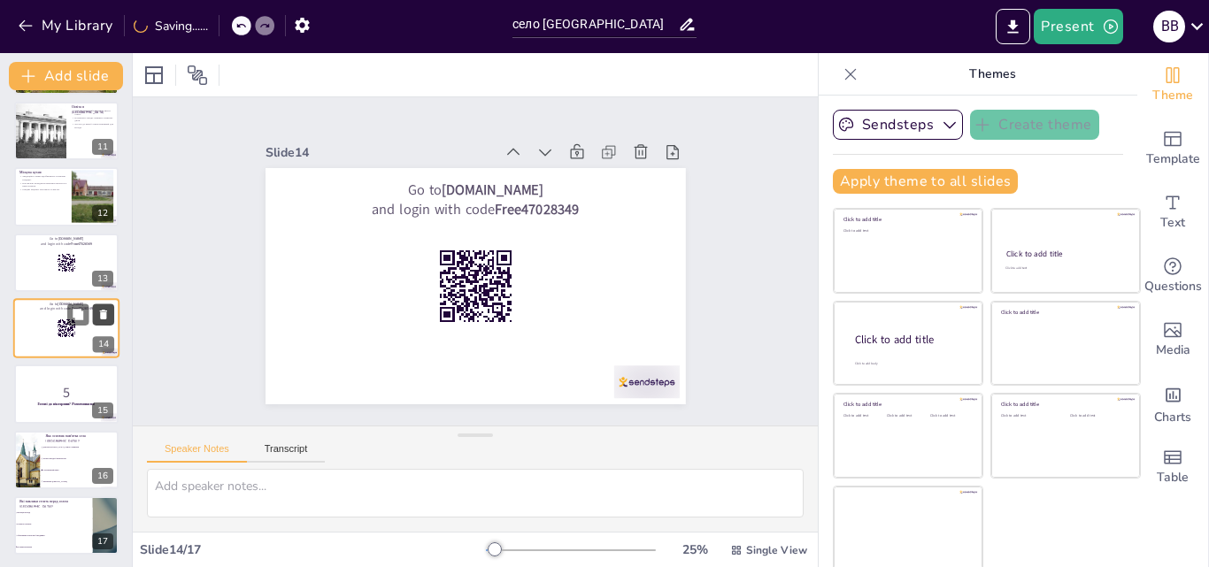
checkbox input "true"
click at [104, 312] on icon at bounding box center [103, 315] width 7 height 10
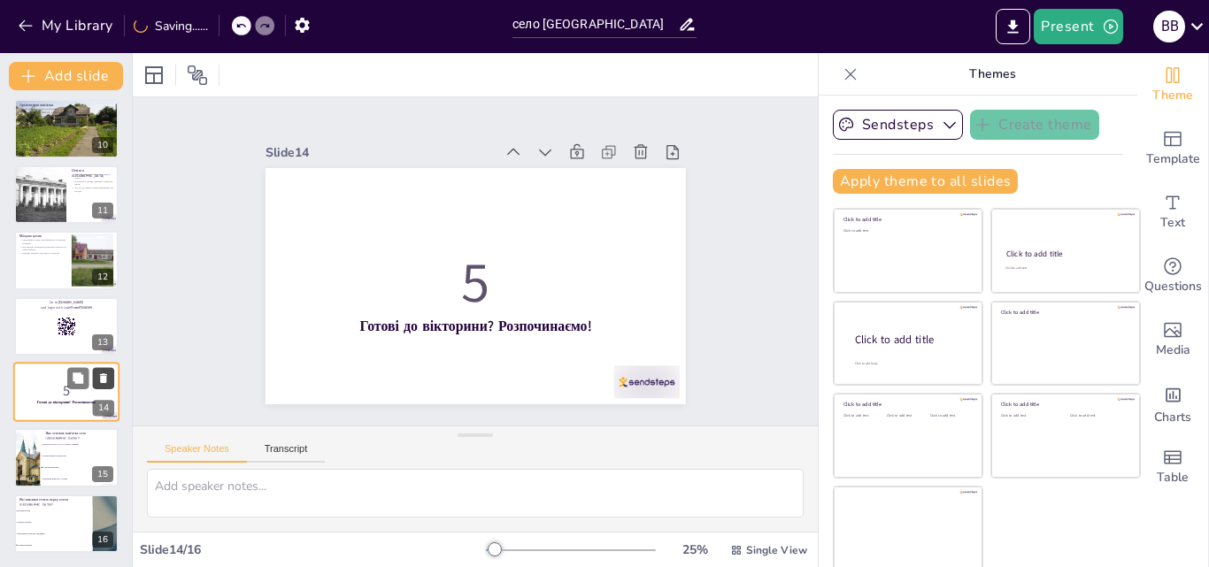
scroll to position [598, 0]
checkbox input "true"
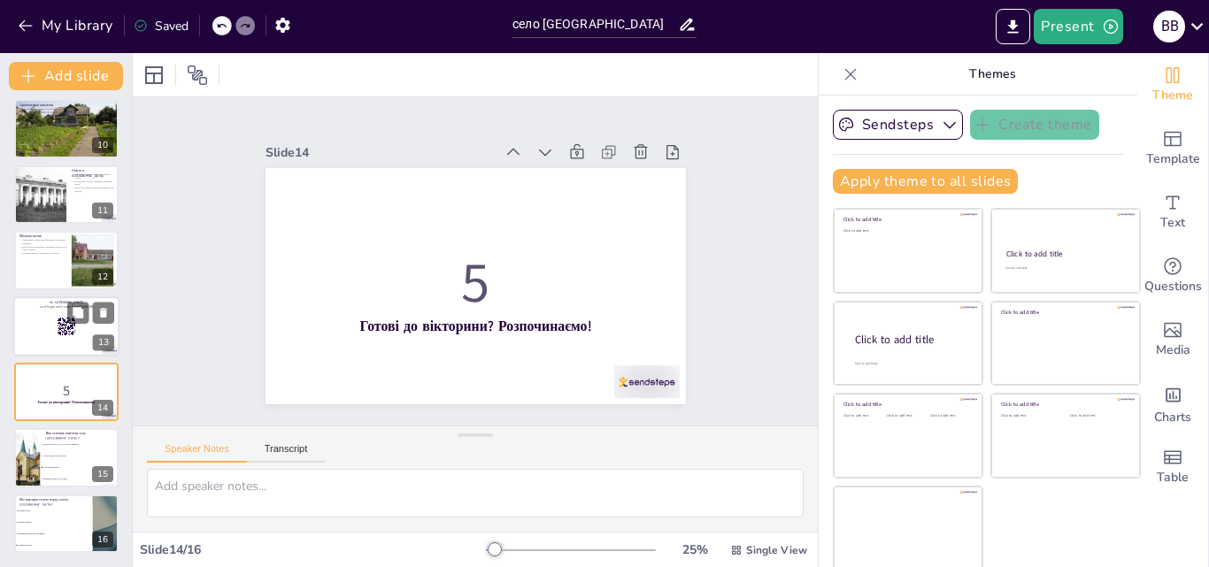
checkbox input "true"
click at [100, 317] on icon at bounding box center [103, 312] width 12 height 12
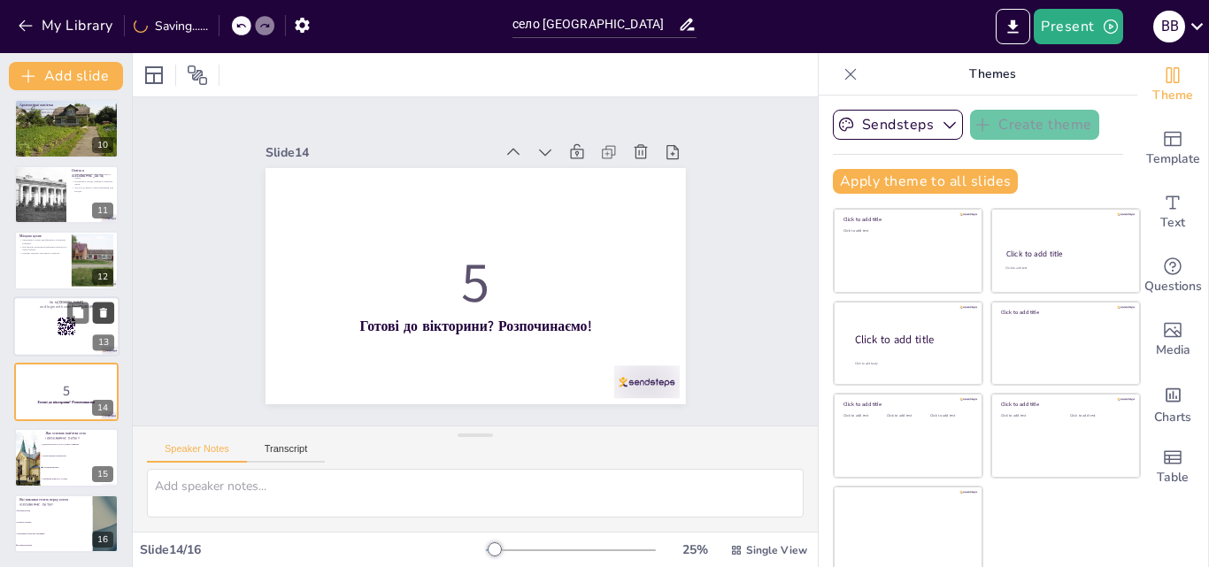
type textarea "Правильна відповідь - Старовинний млин. Ця пам'ятка є важливою частиною історії…"
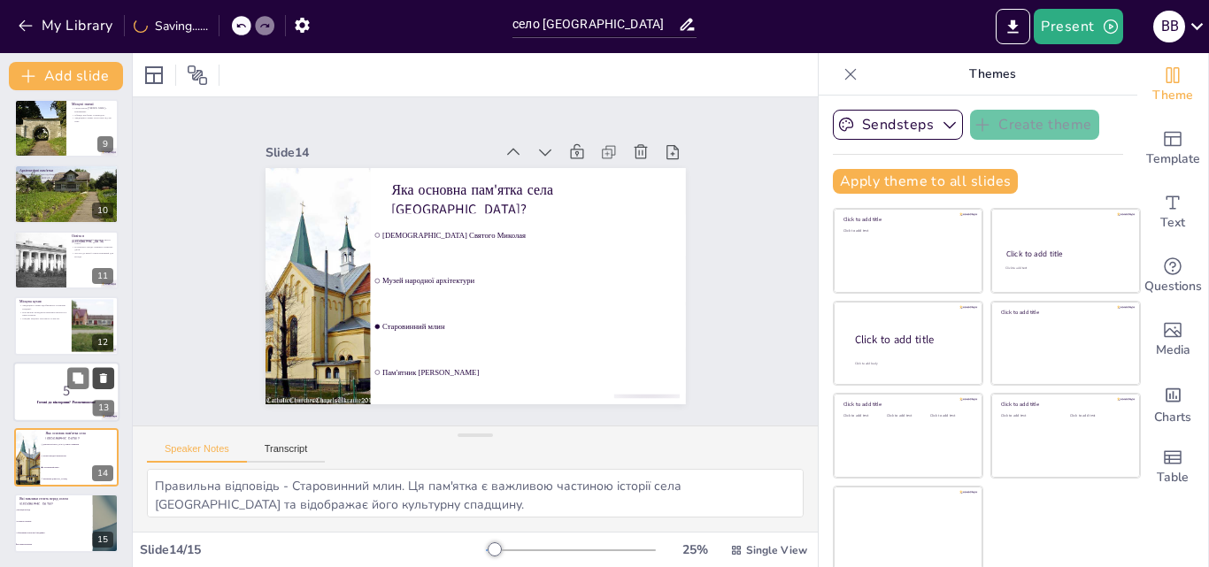
scroll to position [532, 0]
checkbox input "true"
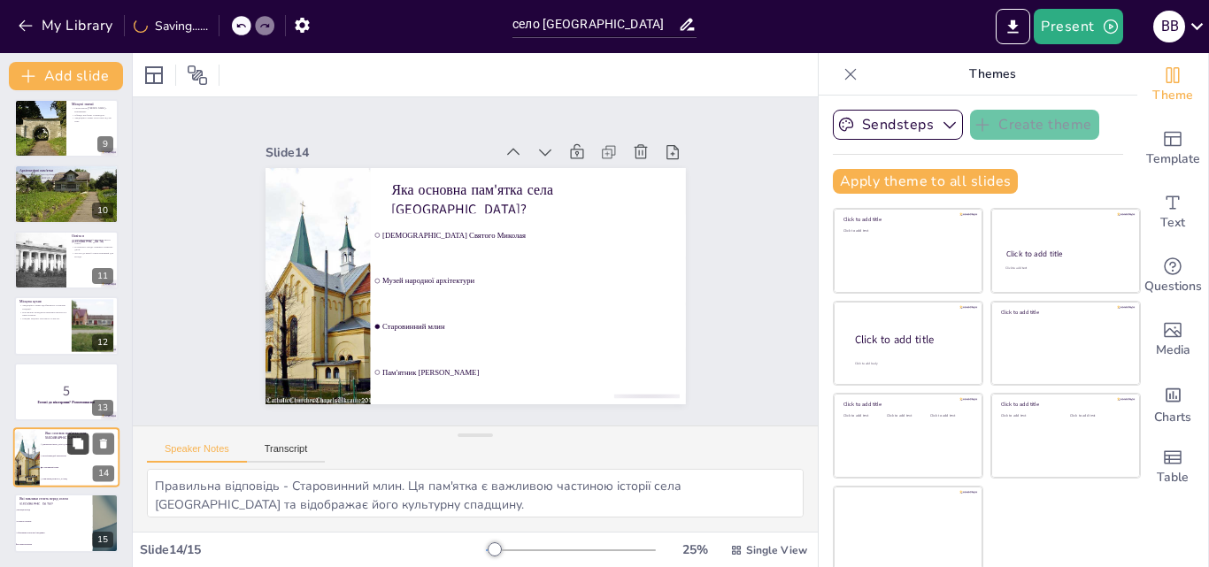
checkbox input "true"
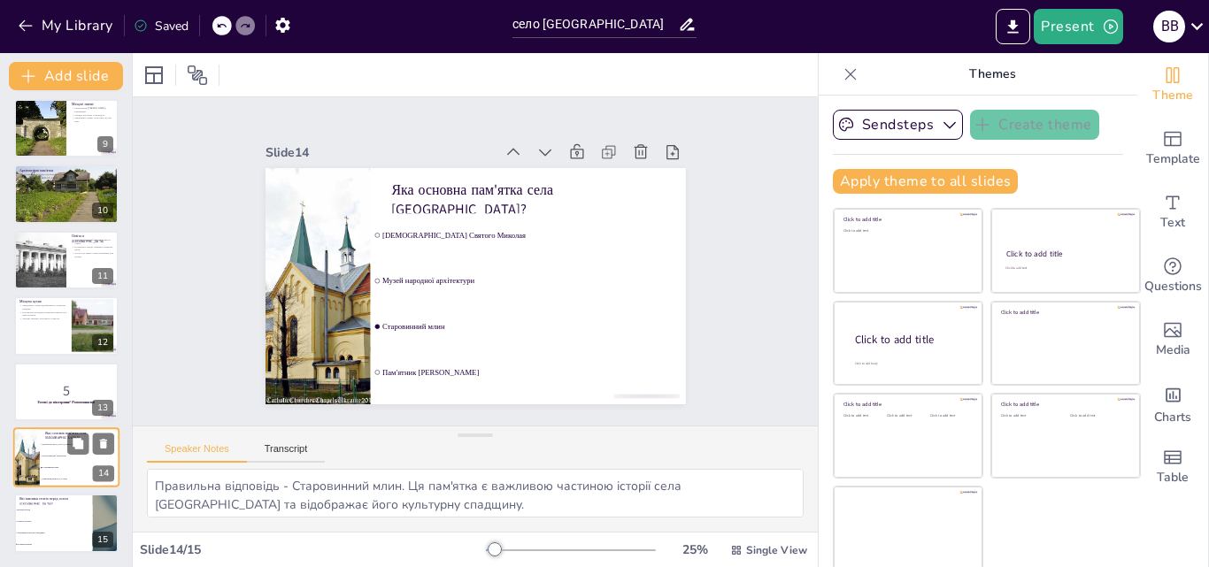
checkbox input "true"
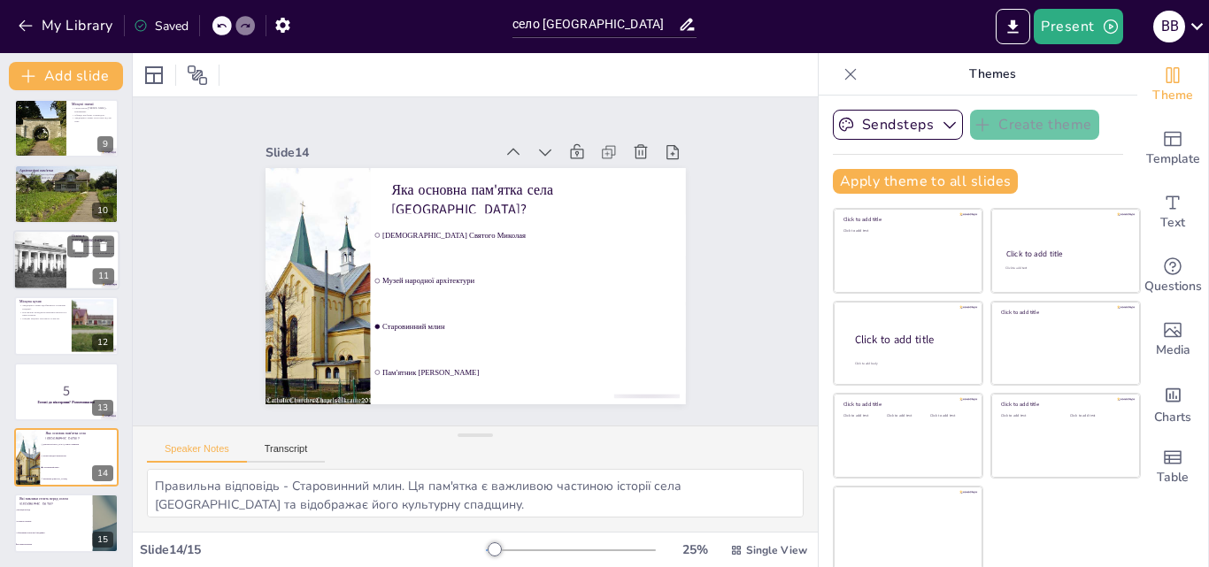
checkbox input "true"
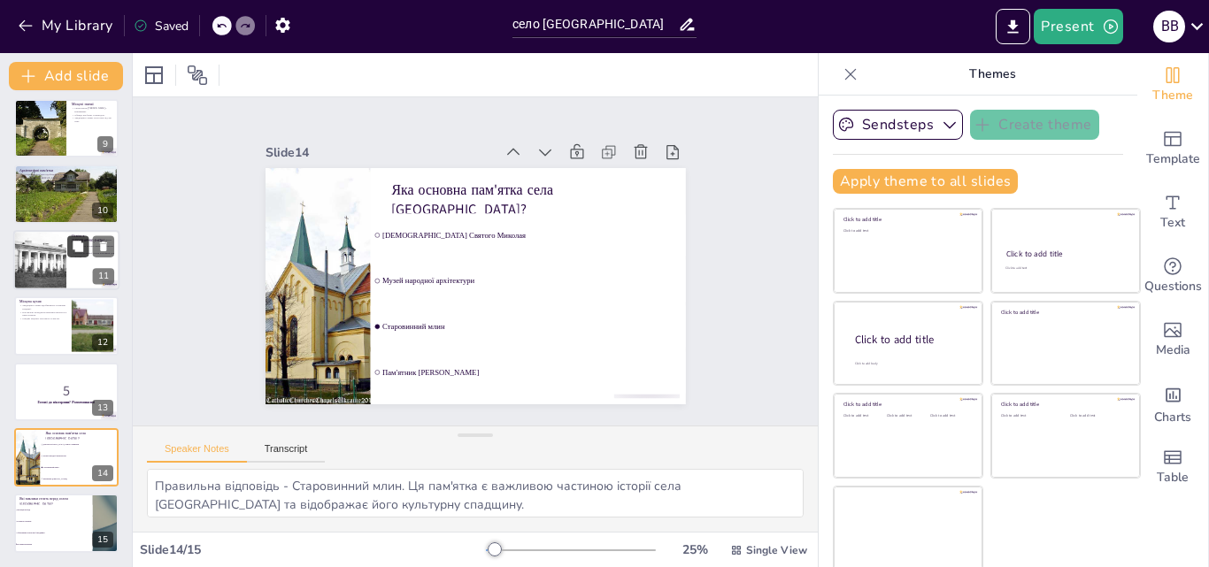
checkbox input "true"
click at [67, 248] on button at bounding box center [77, 245] width 21 height 21
type textarea "[PERSON_NAME] освіта в місцевих школах є запорукою успішного майбутнього для ді…"
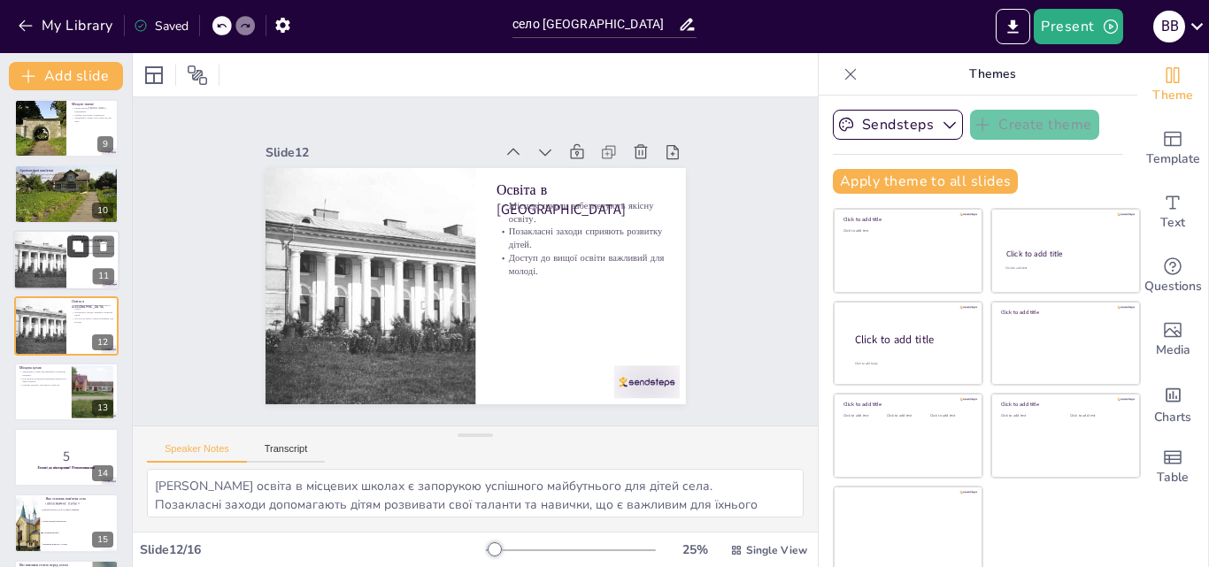
checkbox input "true"
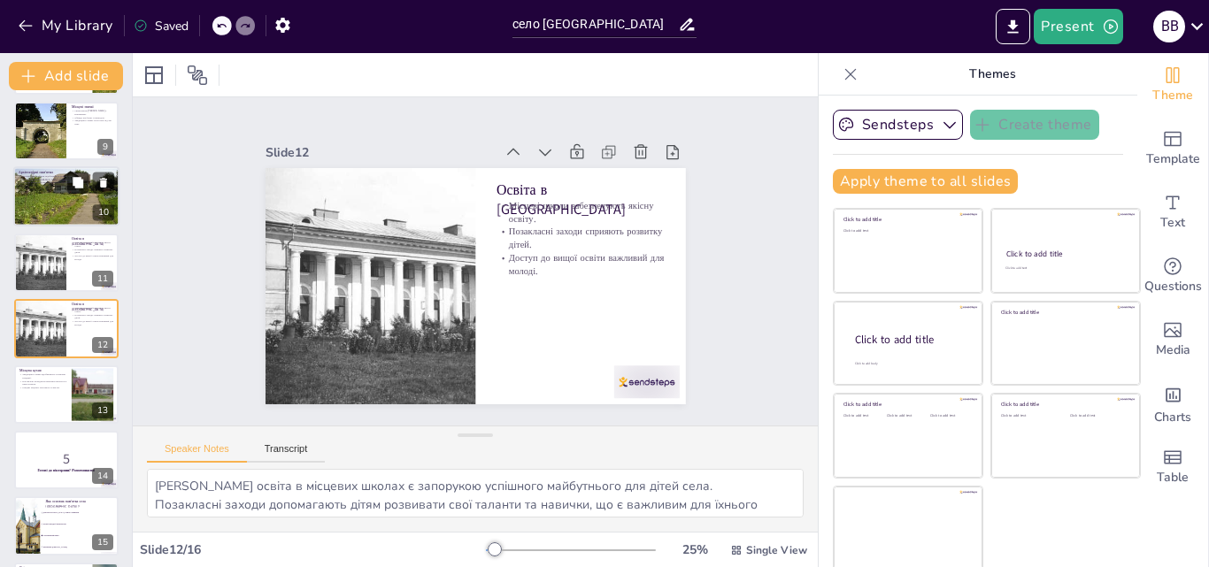
click at [95, 204] on div at bounding box center [66, 198] width 106 height 80
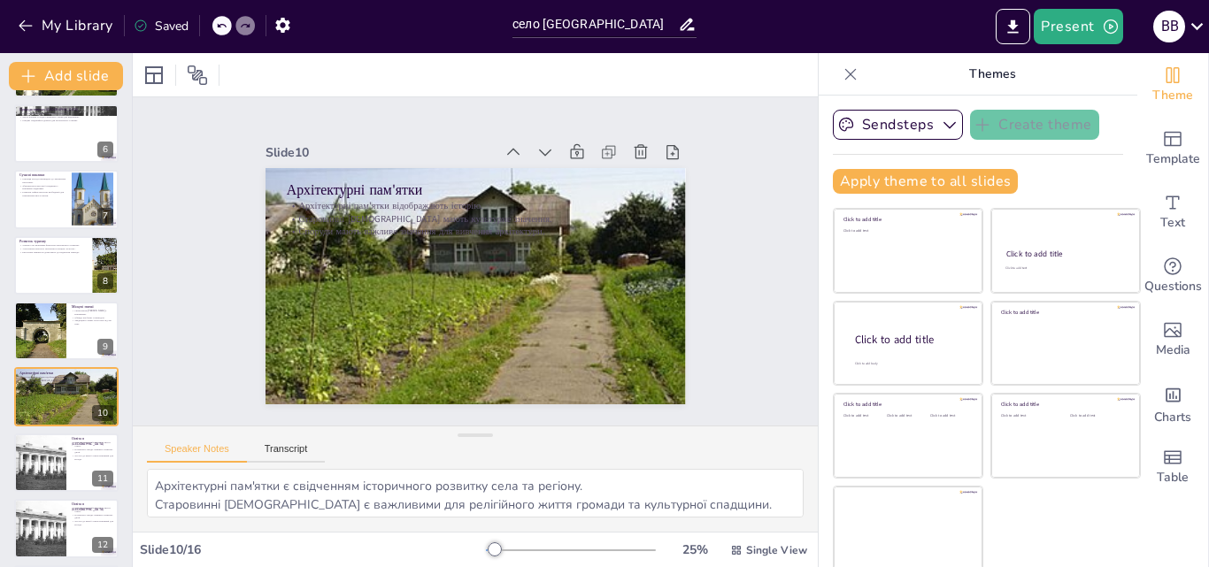
scroll to position [323, 0]
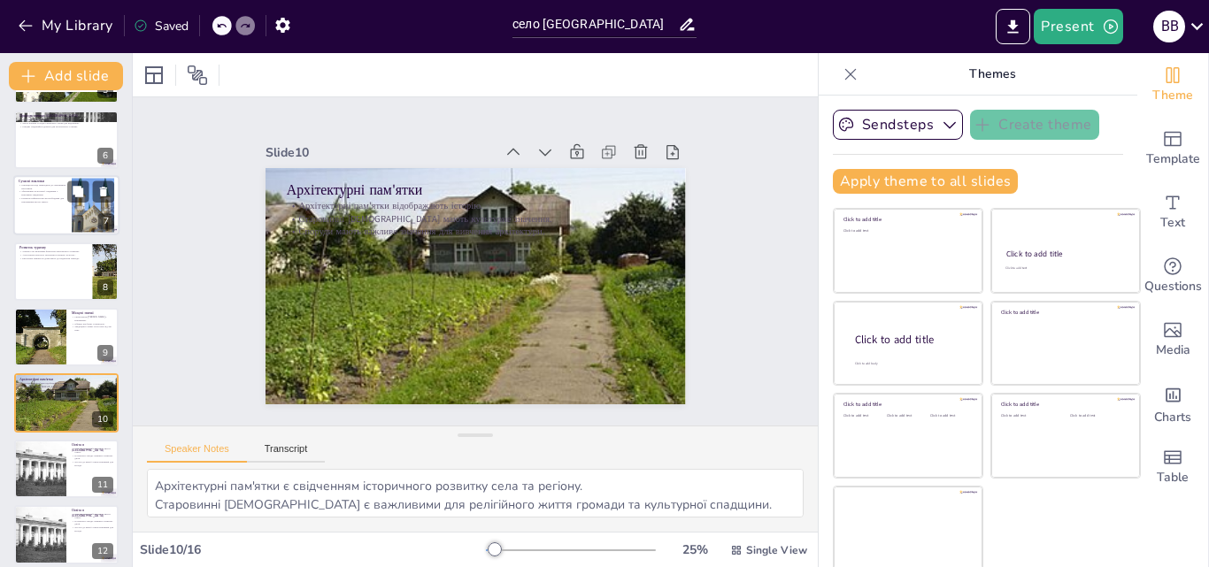
click at [44, 181] on p "Сучасні виклики" at bounding box center [43, 181] width 48 height 5
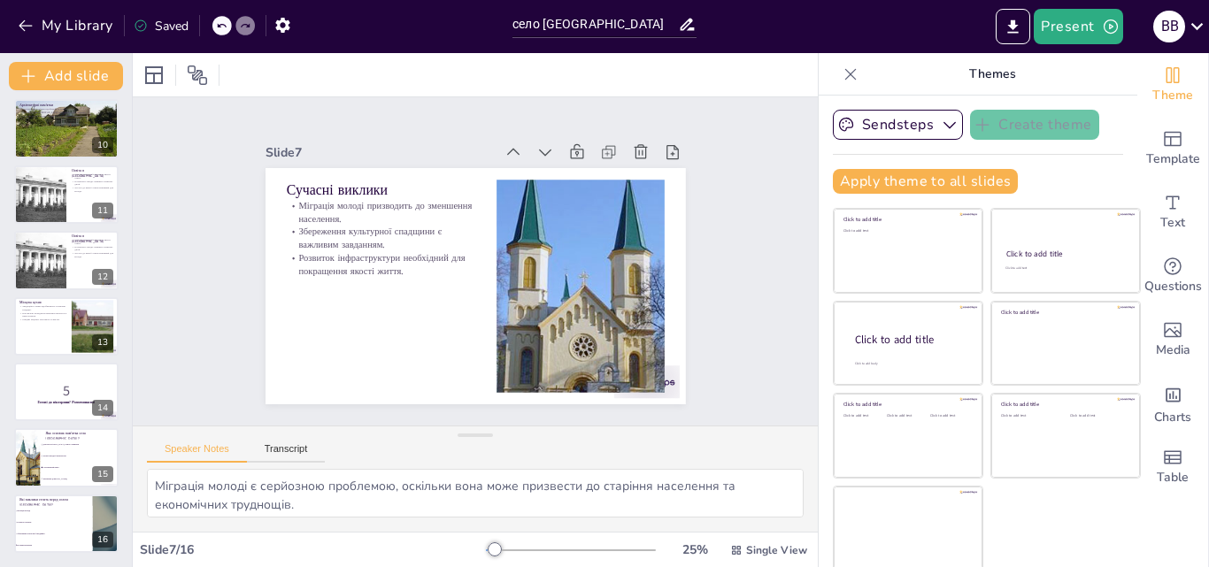
scroll to position [0, 0]
